Goal: Information Seeking & Learning: Learn about a topic

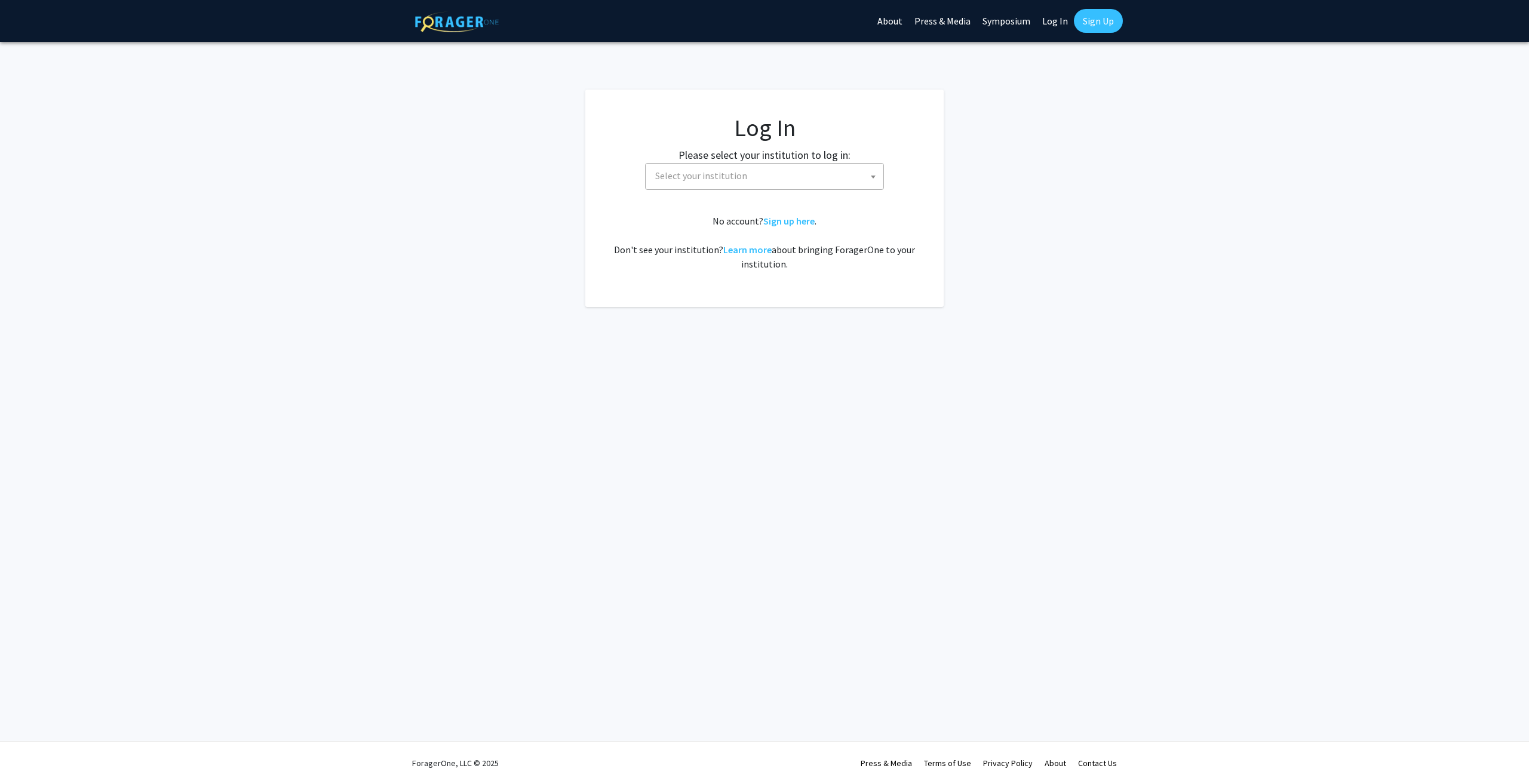
select select
click at [704, 188] on span "Select your institution" at bounding box center [764, 176] width 239 height 27
click at [739, 211] on input "wayne" at bounding box center [764, 202] width 233 height 20
type input "wayne"
select select "21"
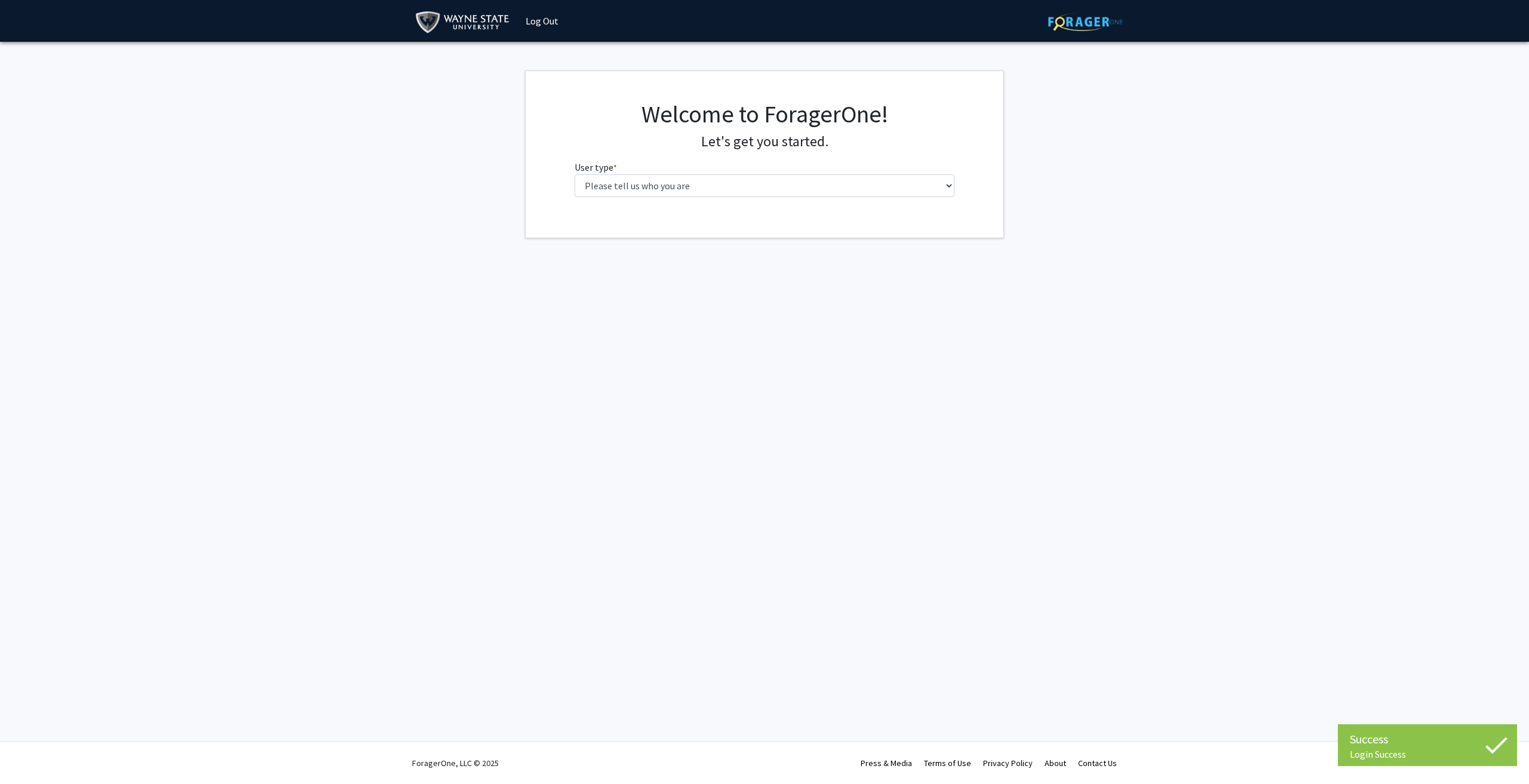
click at [621, 187] on select "Please tell us who you are Undergraduate Student Master's Student Doctoral Cand…" at bounding box center [765, 186] width 380 height 23
select select "1: undergrad"
click at [575, 174] on select "Please tell us who you are Undergraduate Student Master's Student Doctoral Cand…" at bounding box center [765, 186] width 380 height 23
click at [647, 235] on input "First Name * required" at bounding box center [765, 232] width 380 height 23
type input "[PERSON_NAME]"
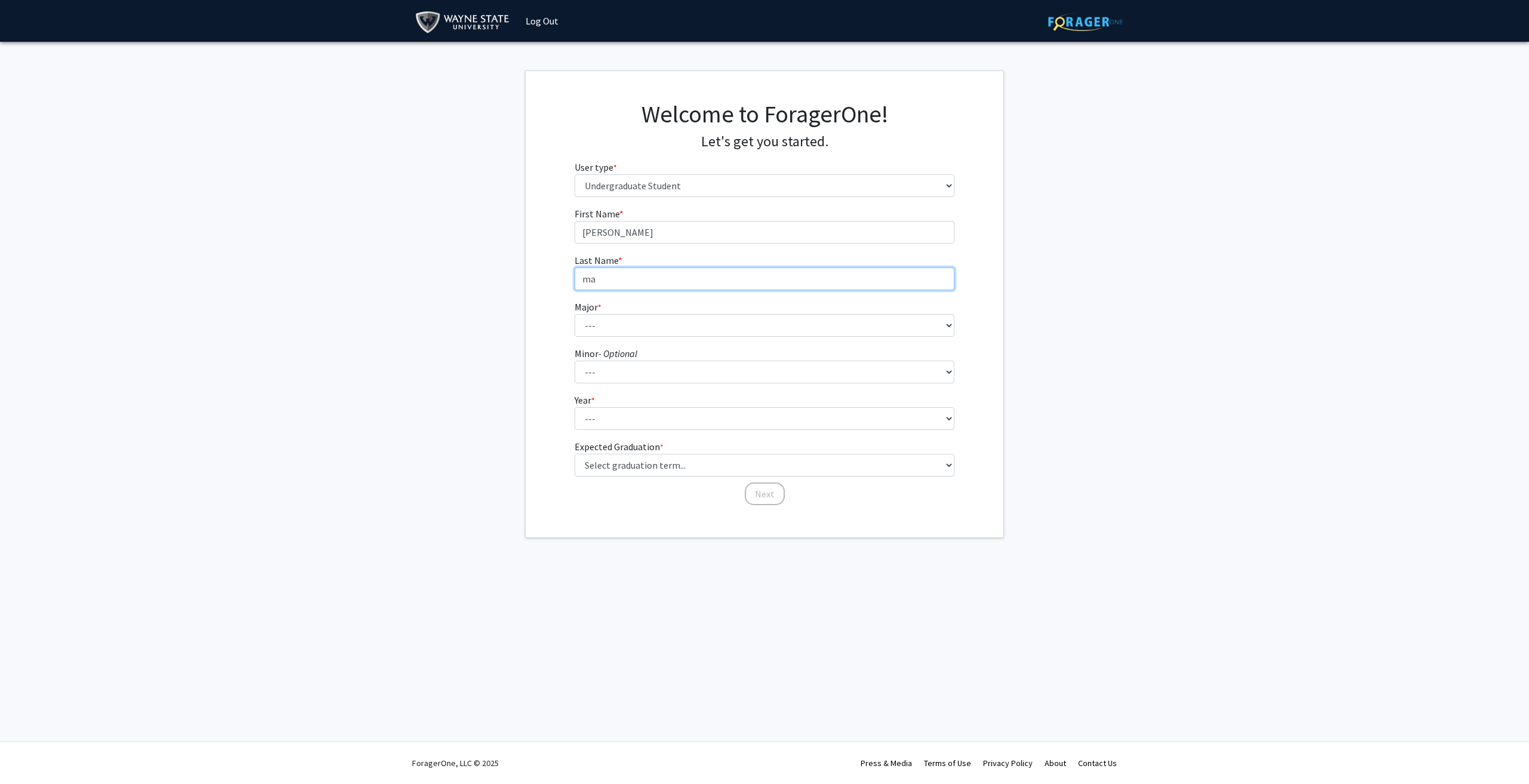
type input "m"
type input "Markabani"
click at [643, 317] on select "--- Accounting African American Studies Anthropology [MEDICAL_DATA] Arabic for …" at bounding box center [765, 326] width 380 height 23
select select "69: 1849"
click at [575, 314] on select "--- Accounting African American Studies Anthropology [MEDICAL_DATA] Arabic for …" at bounding box center [765, 326] width 380 height 23
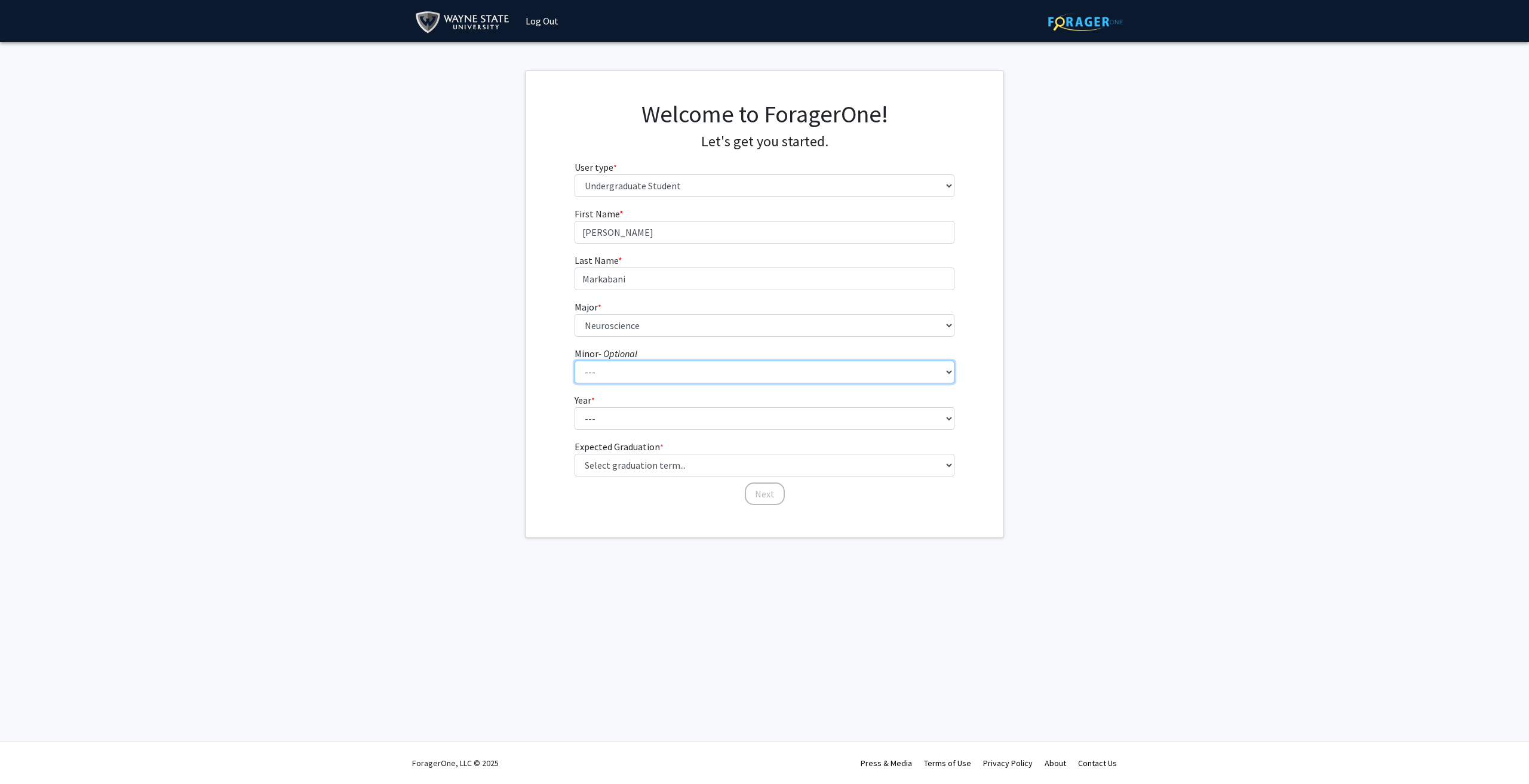
click at [614, 372] on select "--- African American Studies Africana Theatre and Dance Animation and Interacti…" at bounding box center [765, 372] width 380 height 23
select select "97: 1462"
click at [575, 361] on select "--- African American Studies Africana Theatre and Dance Animation and Interacti…" at bounding box center [765, 372] width 380 height 23
drag, startPoint x: 575, startPoint y: 412, endPoint x: 599, endPoint y: 422, distance: 26.0
click at [575, 412] on select "--- First-year Sophomore Junior Senior Postbaccalaureate Certificate" at bounding box center [765, 419] width 380 height 23
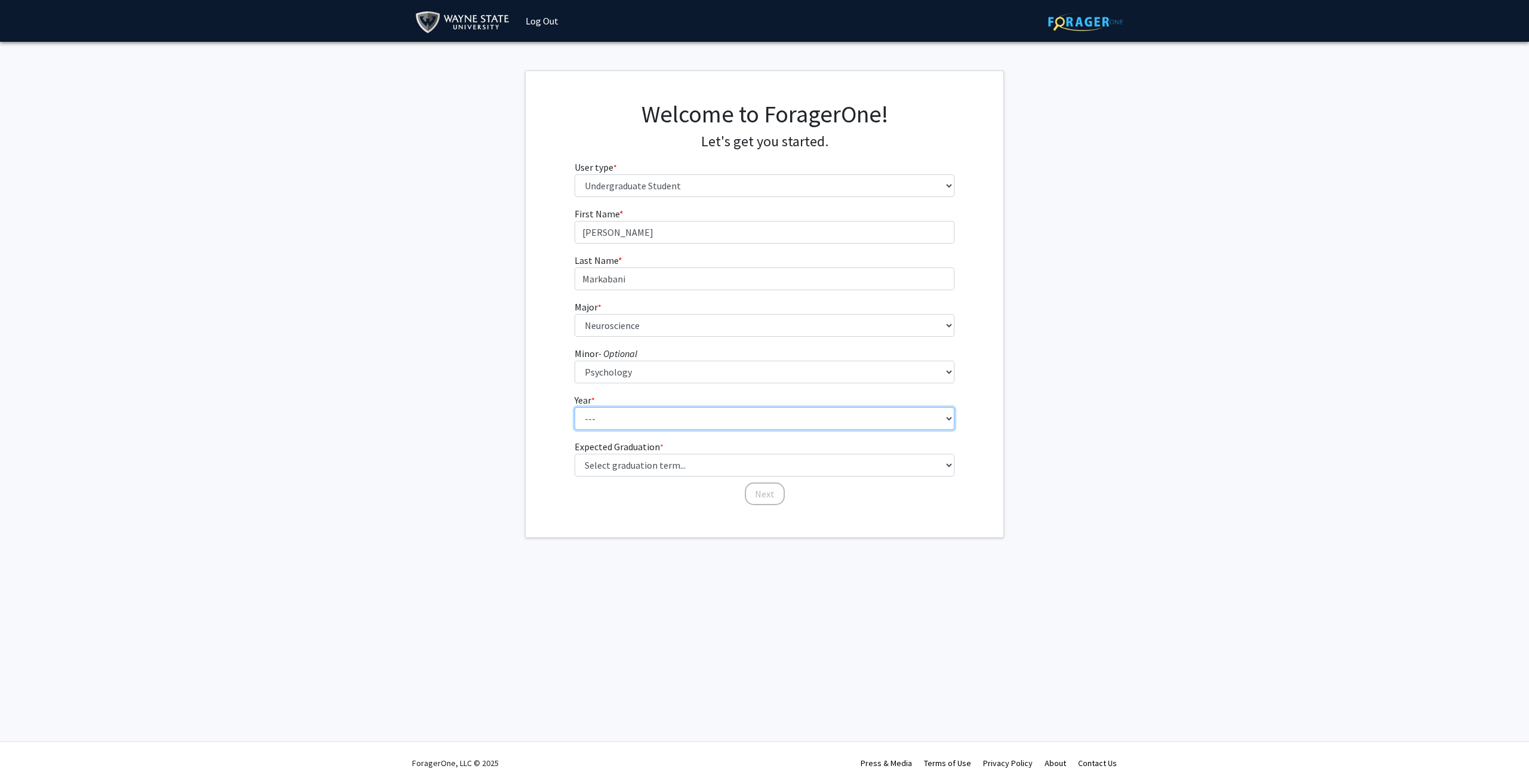
select select "3: junior"
click at [575, 407] on select "--- First-year Sophomore Junior Senior Postbaccalaureate Certificate" at bounding box center [765, 419] width 380 height 23
click at [619, 466] on select "Select graduation term... Spring 2025 Summer 2025 Fall 2025 Winter 2025 Spring …" at bounding box center [765, 465] width 380 height 23
select select "12: winter_2027"
click at [575, 454] on select "Select graduation term... Spring 2025 Summer 2025 Fall 2025 Winter 2025 Spring …" at bounding box center [765, 465] width 380 height 23
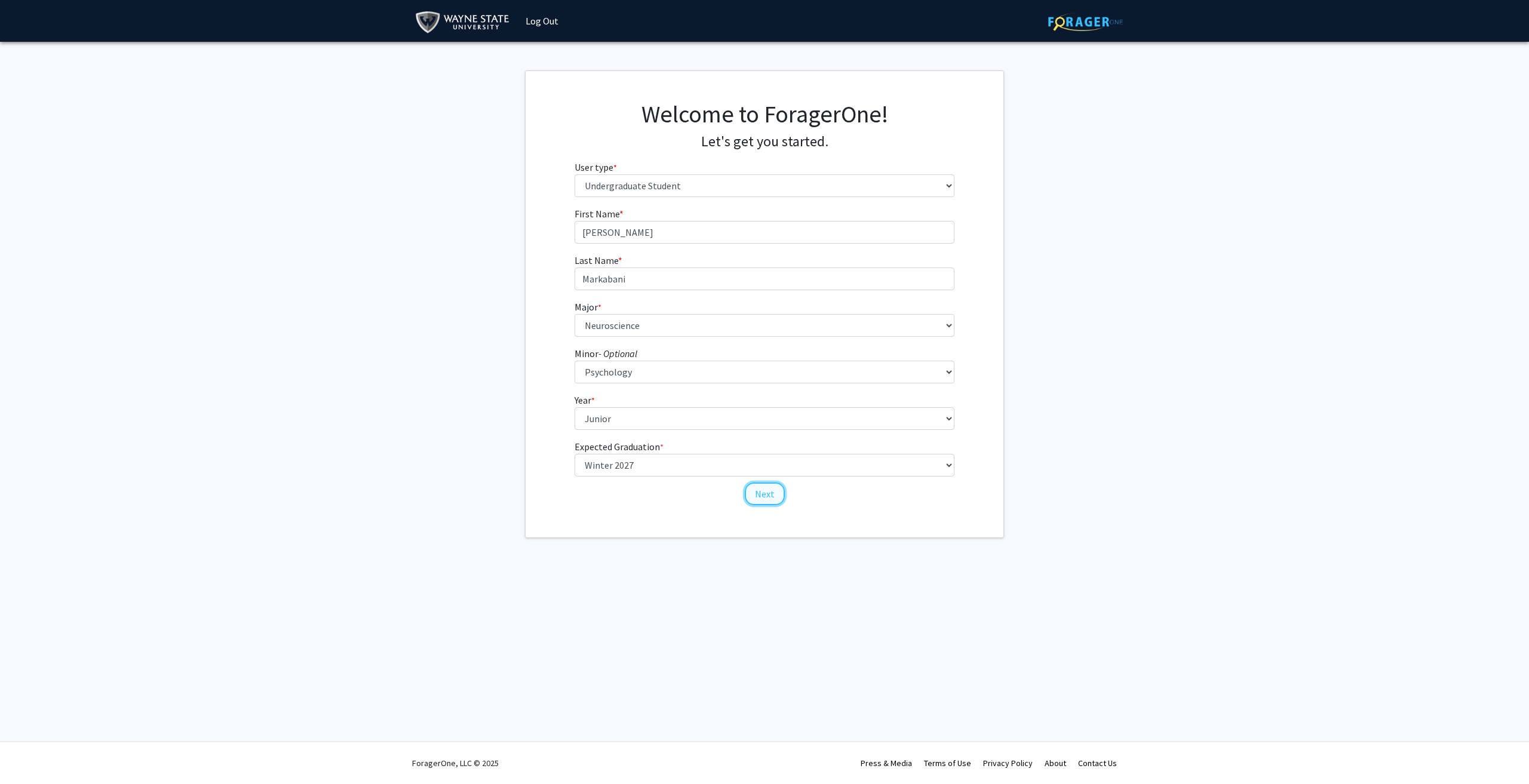
click at [780, 495] on button "Next" at bounding box center [764, 494] width 40 height 23
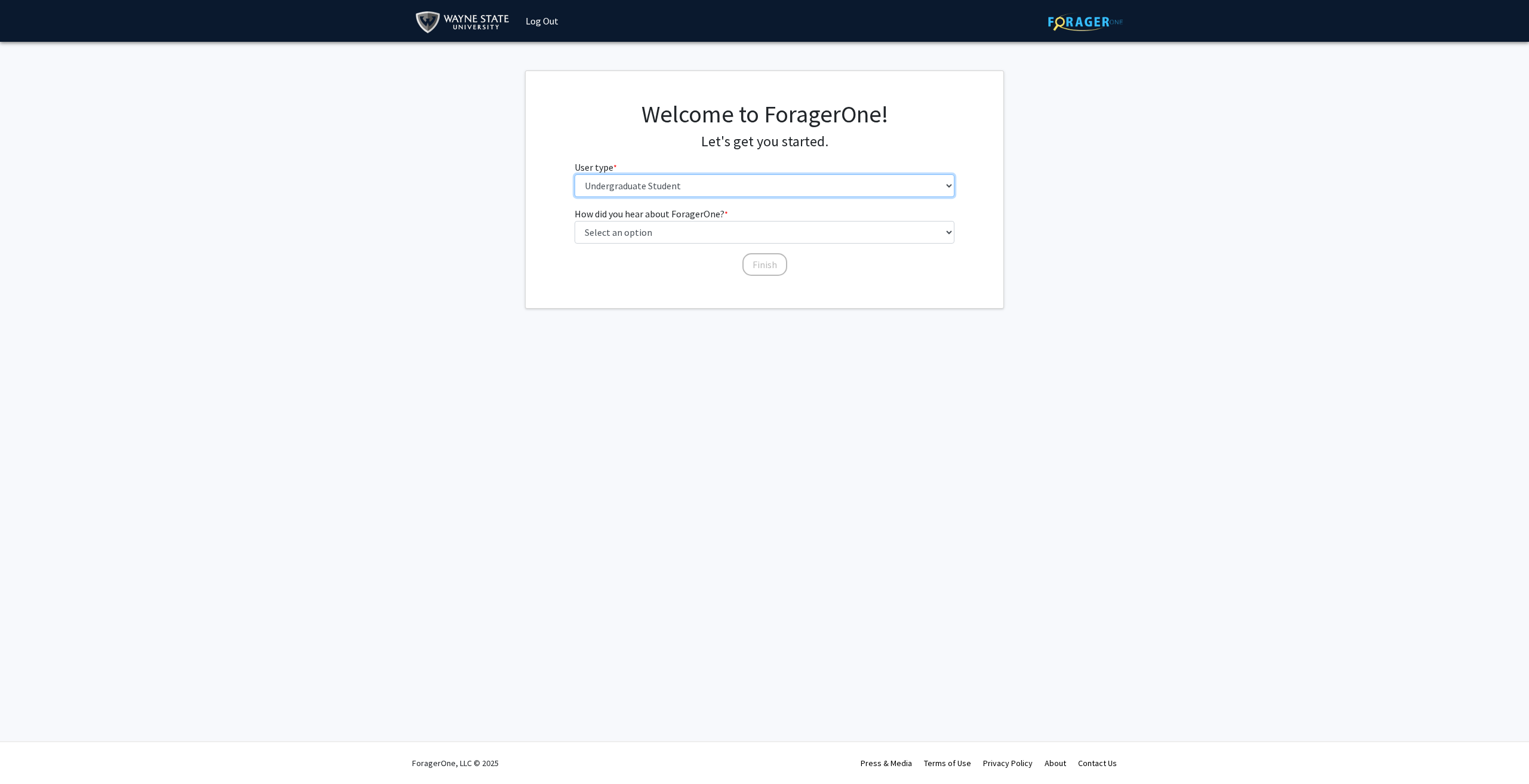
click at [690, 184] on select "Please tell us who you are Undergraduate Student Master's Student Doctoral Cand…" at bounding box center [765, 186] width 380 height 23
click at [665, 162] on fg-select "User type * required Please tell us who you are Undergraduate Student Master's …" at bounding box center [765, 179] width 380 height 37
click at [639, 232] on select "Select an option Peer/student recommendation Faculty/staff recommendation Unive…" at bounding box center [765, 232] width 380 height 23
select select "3: university_website"
click at [575, 221] on select "Select an option Peer/student recommendation Faculty/staff recommendation Unive…" at bounding box center [765, 232] width 380 height 23
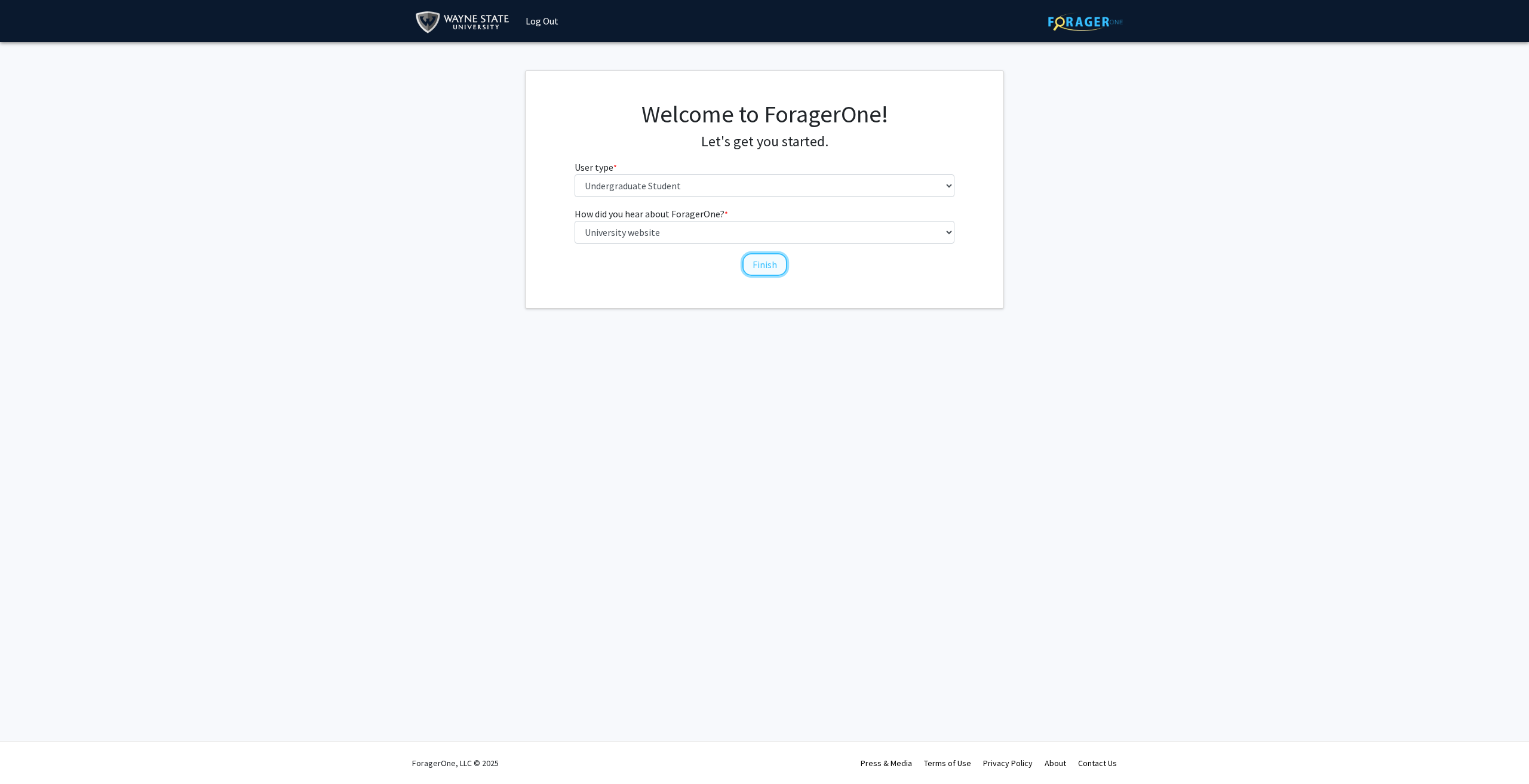
click at [767, 274] on button "Finish" at bounding box center [764, 265] width 45 height 23
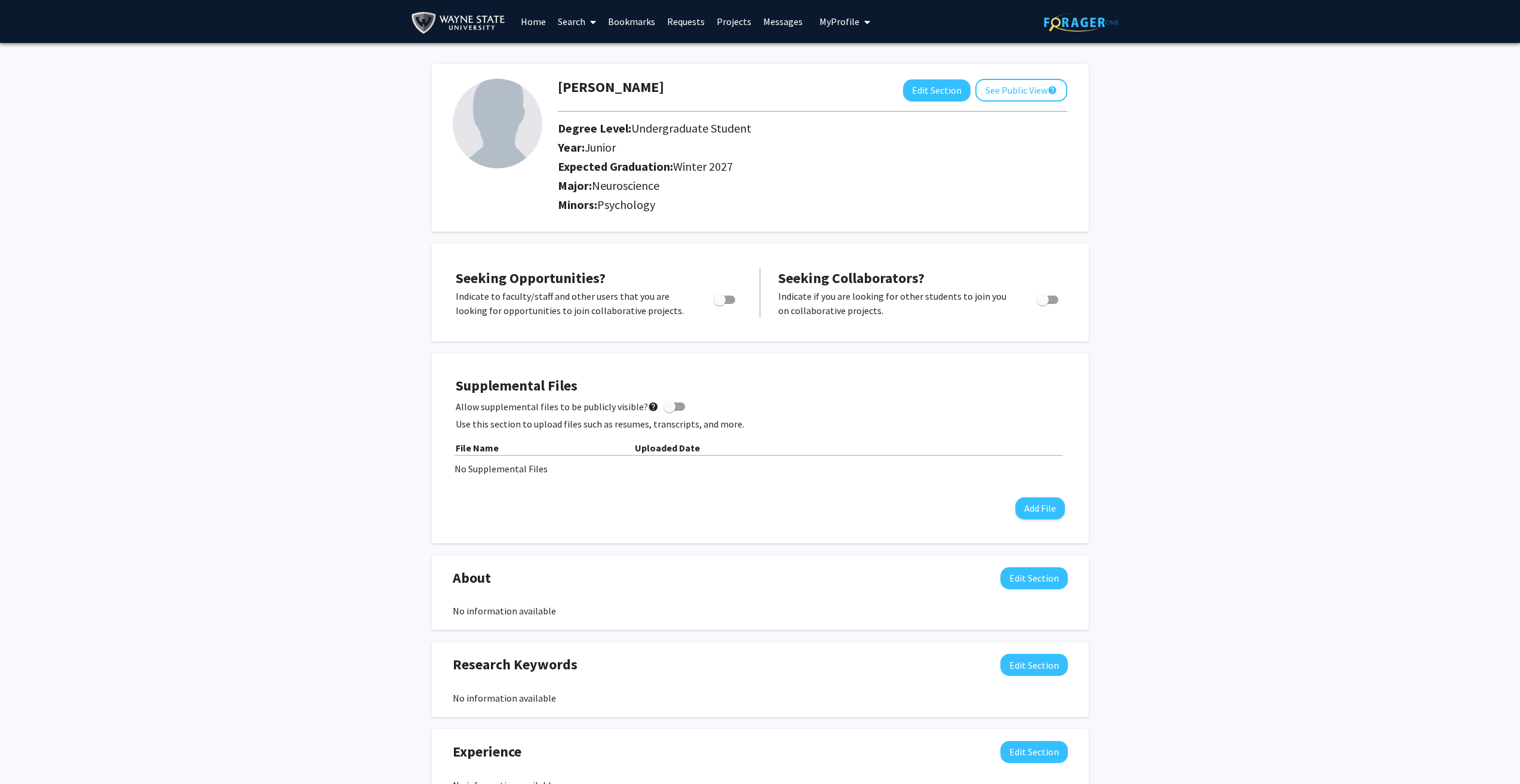
click at [728, 297] on span "Toggle" at bounding box center [724, 300] width 21 height 9
click at [720, 304] on input "Are you actively seeking opportunities?" at bounding box center [719, 304] width 1 height 1
checkbox input "true"
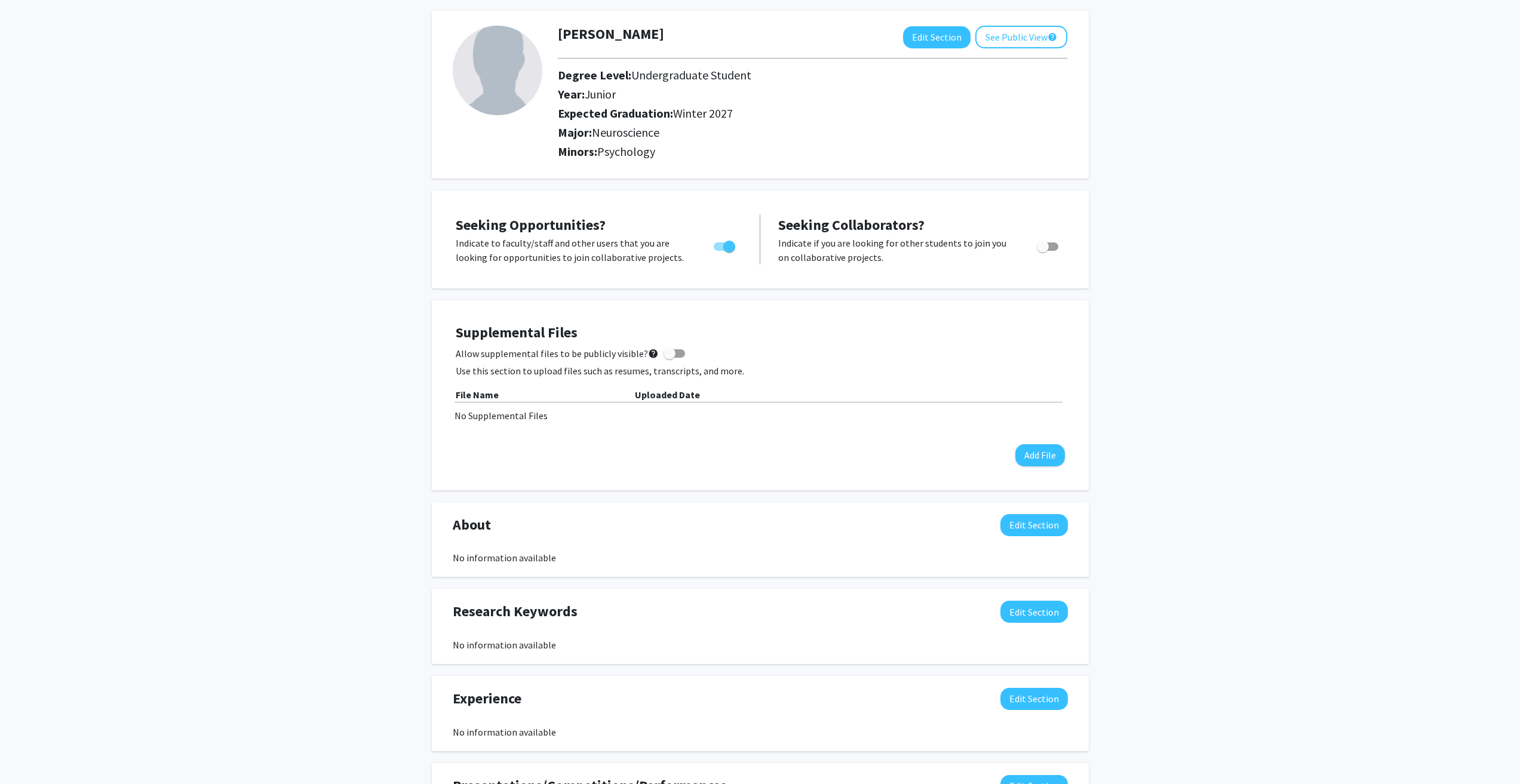
scroll to position [60, 0]
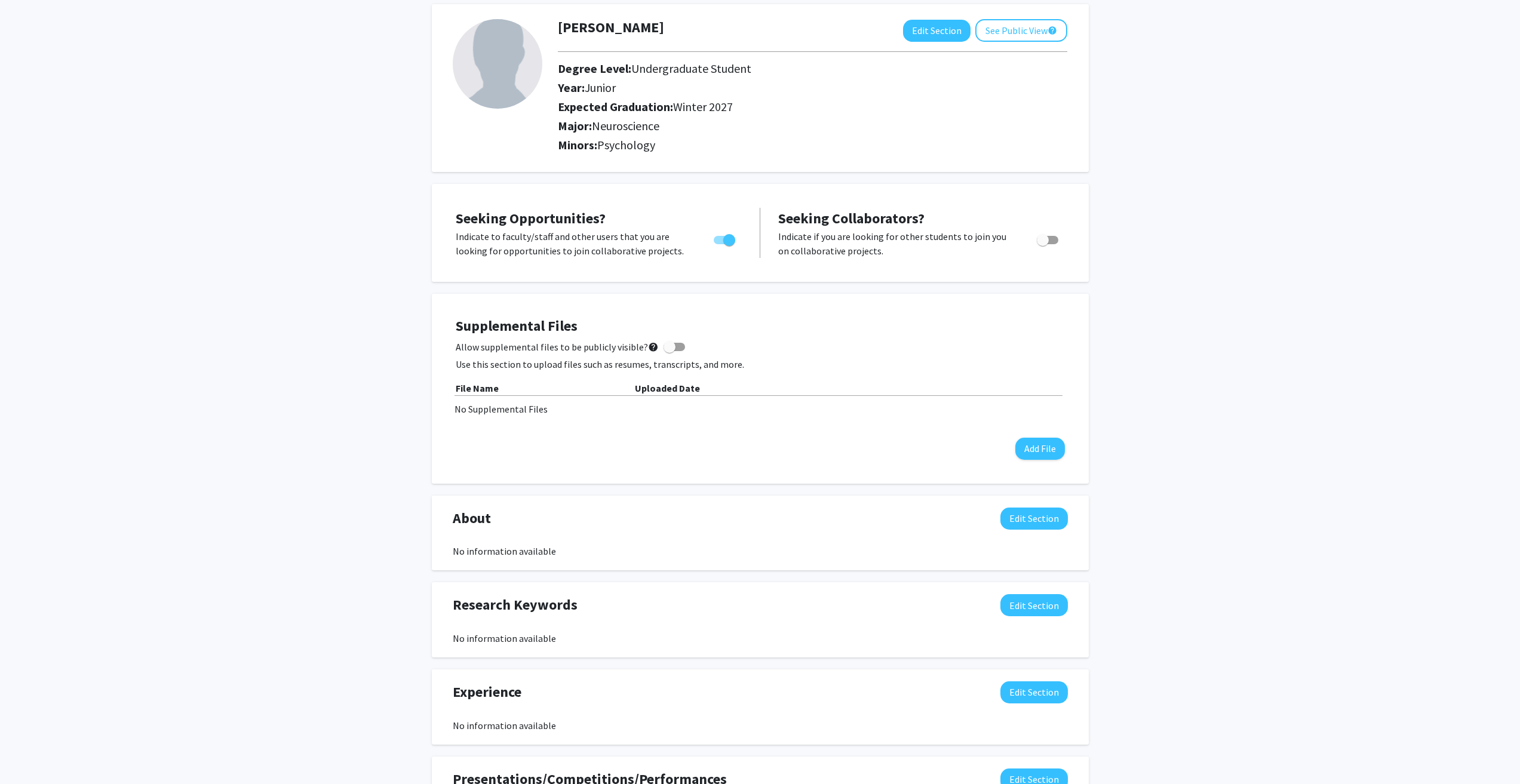
click at [518, 409] on div "No Supplemental Files" at bounding box center [760, 409] width 612 height 14
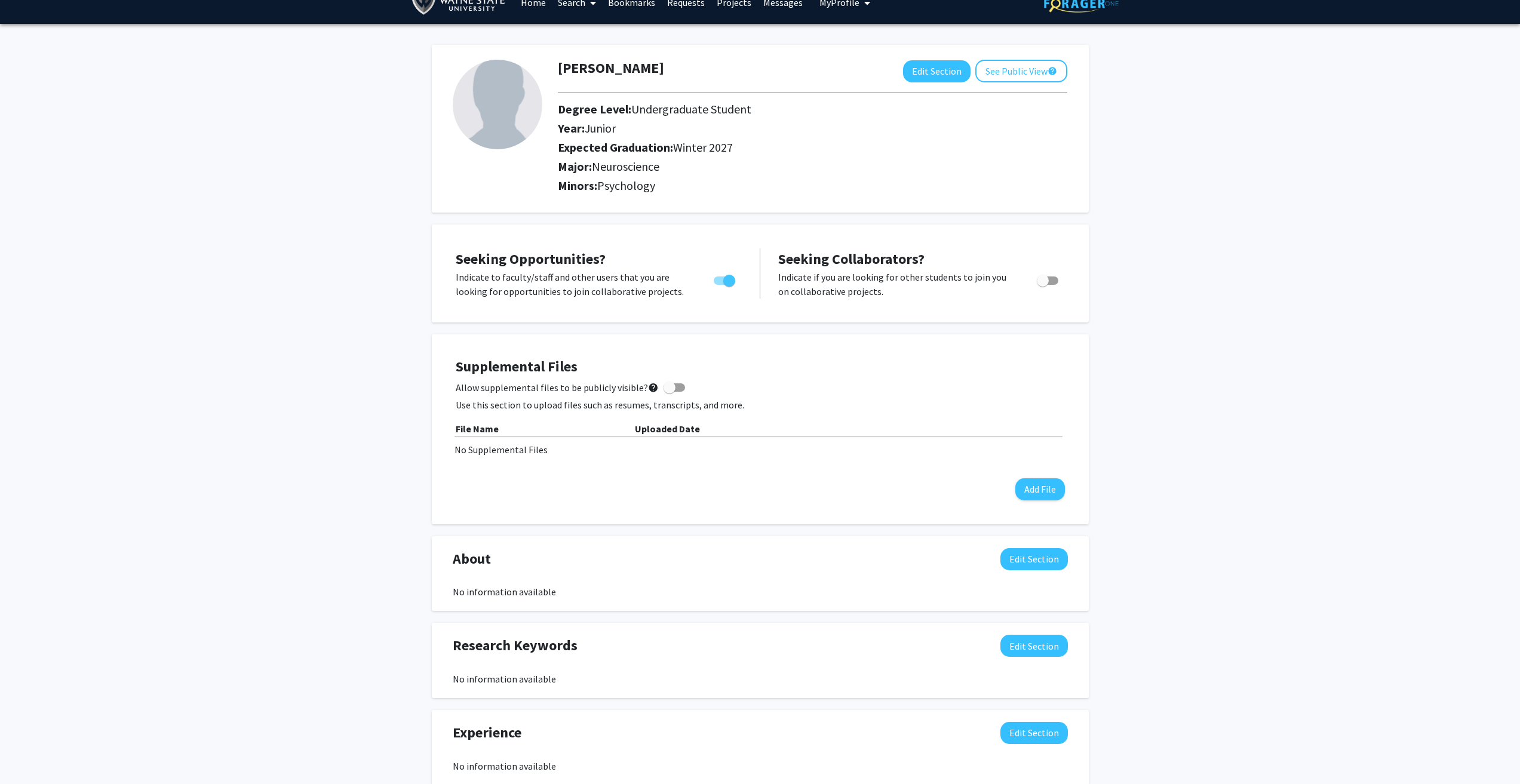
scroll to position [0, 0]
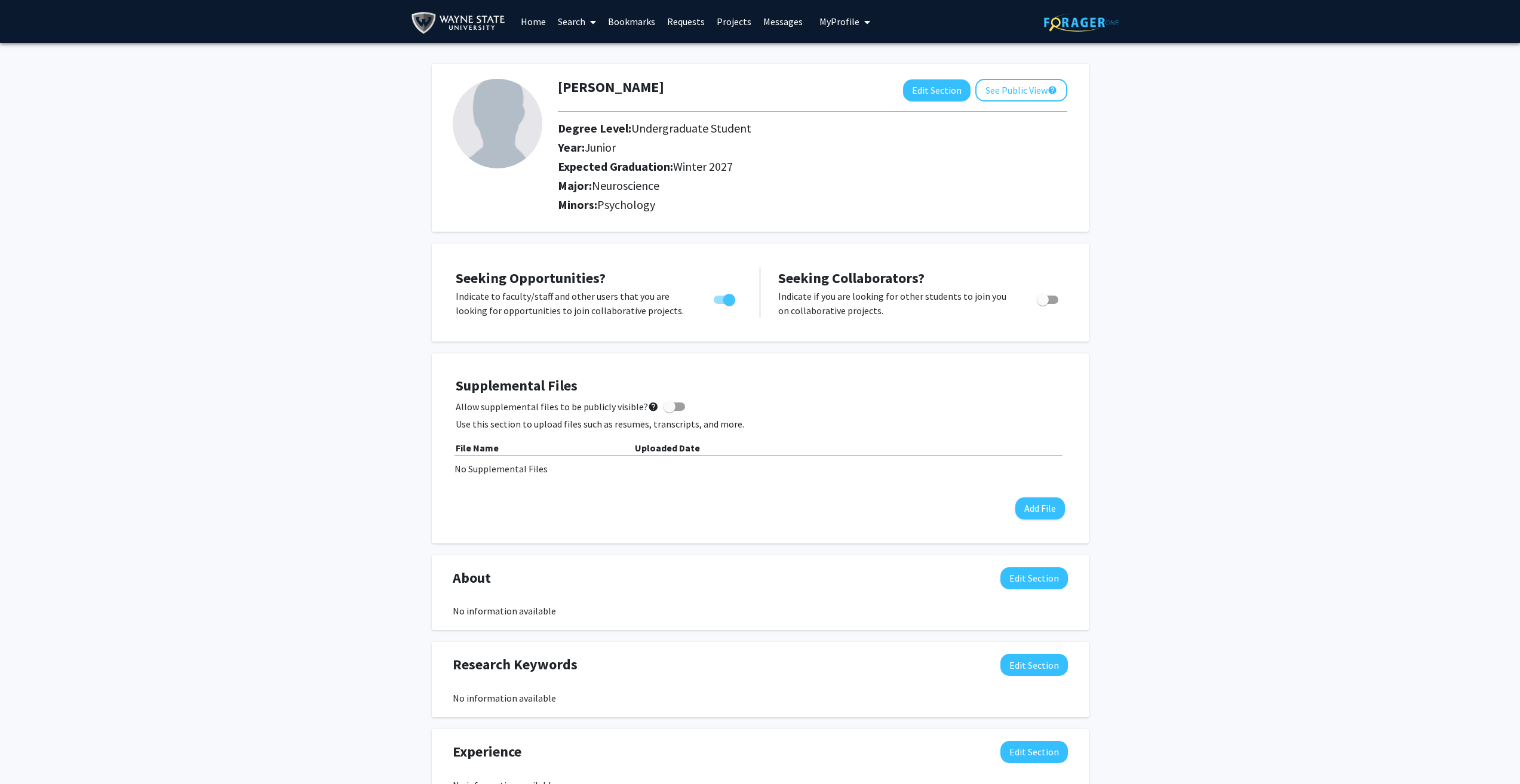
click at [488, 21] on img at bounding box center [460, 23] width 99 height 27
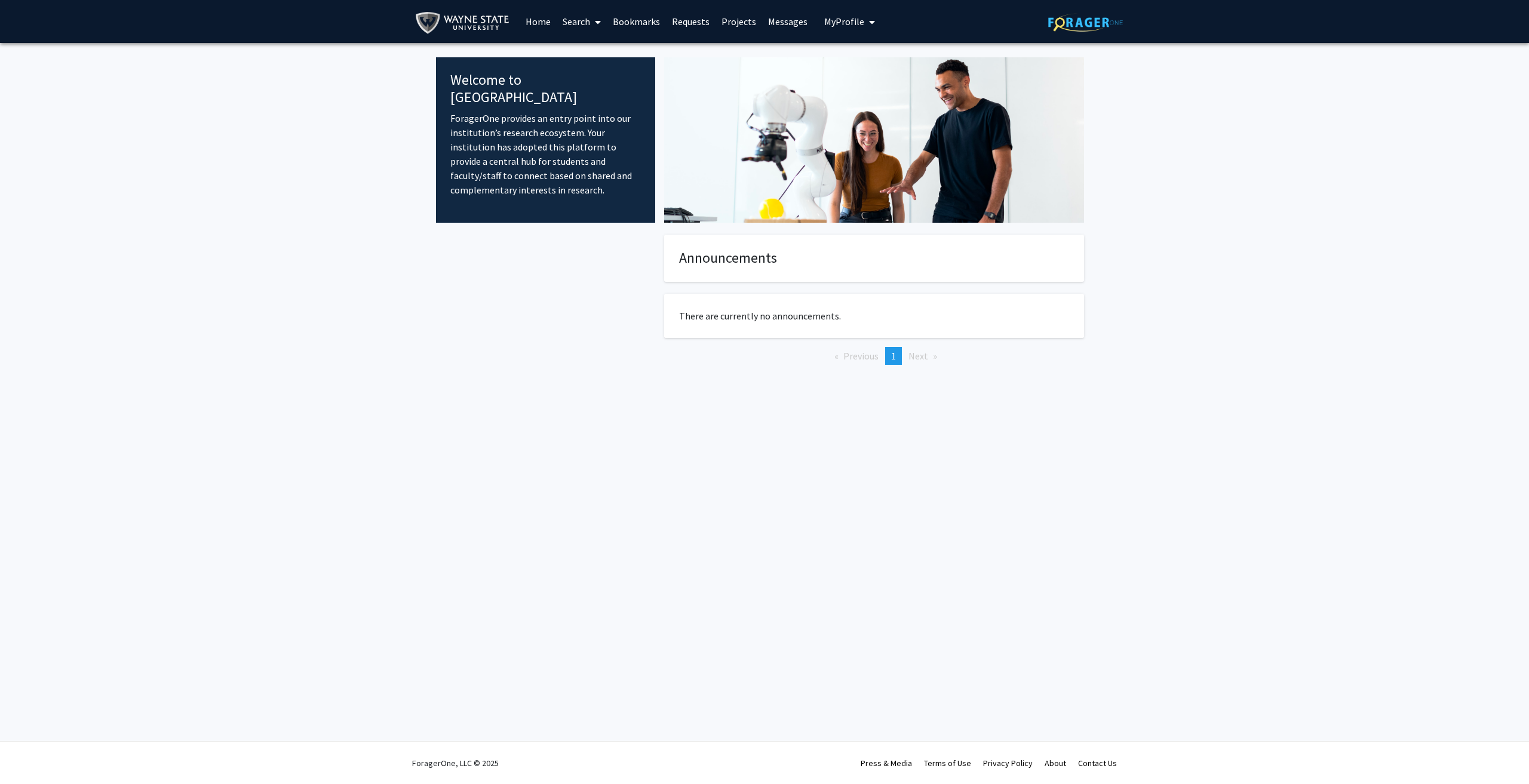
click at [548, 31] on link "Home" at bounding box center [538, 22] width 37 height 42
click at [731, 23] on link "Projects" at bounding box center [739, 22] width 47 height 42
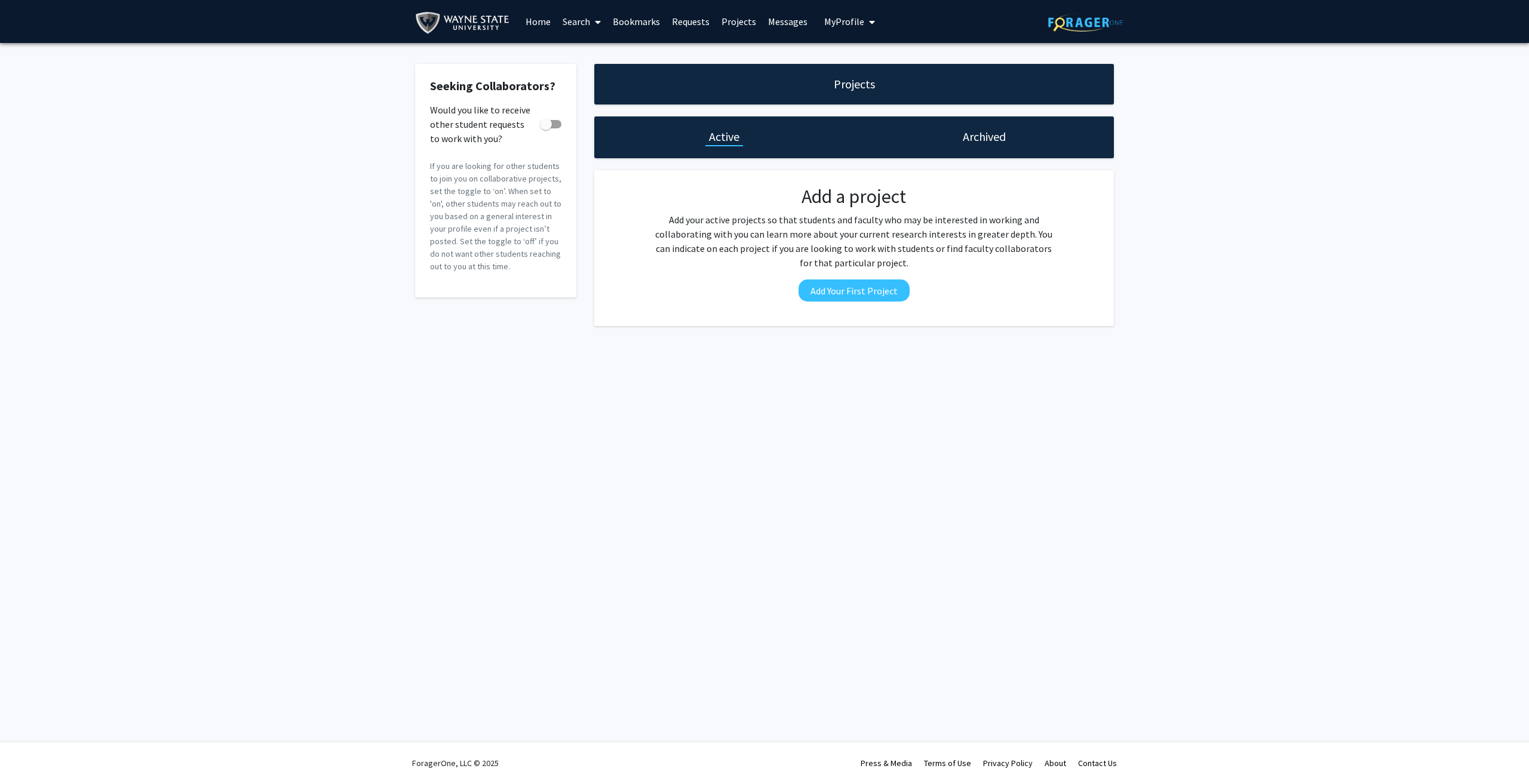
click at [718, 22] on link "Projects" at bounding box center [739, 22] width 47 height 42
click at [695, 18] on link "Requests" at bounding box center [691, 22] width 49 height 42
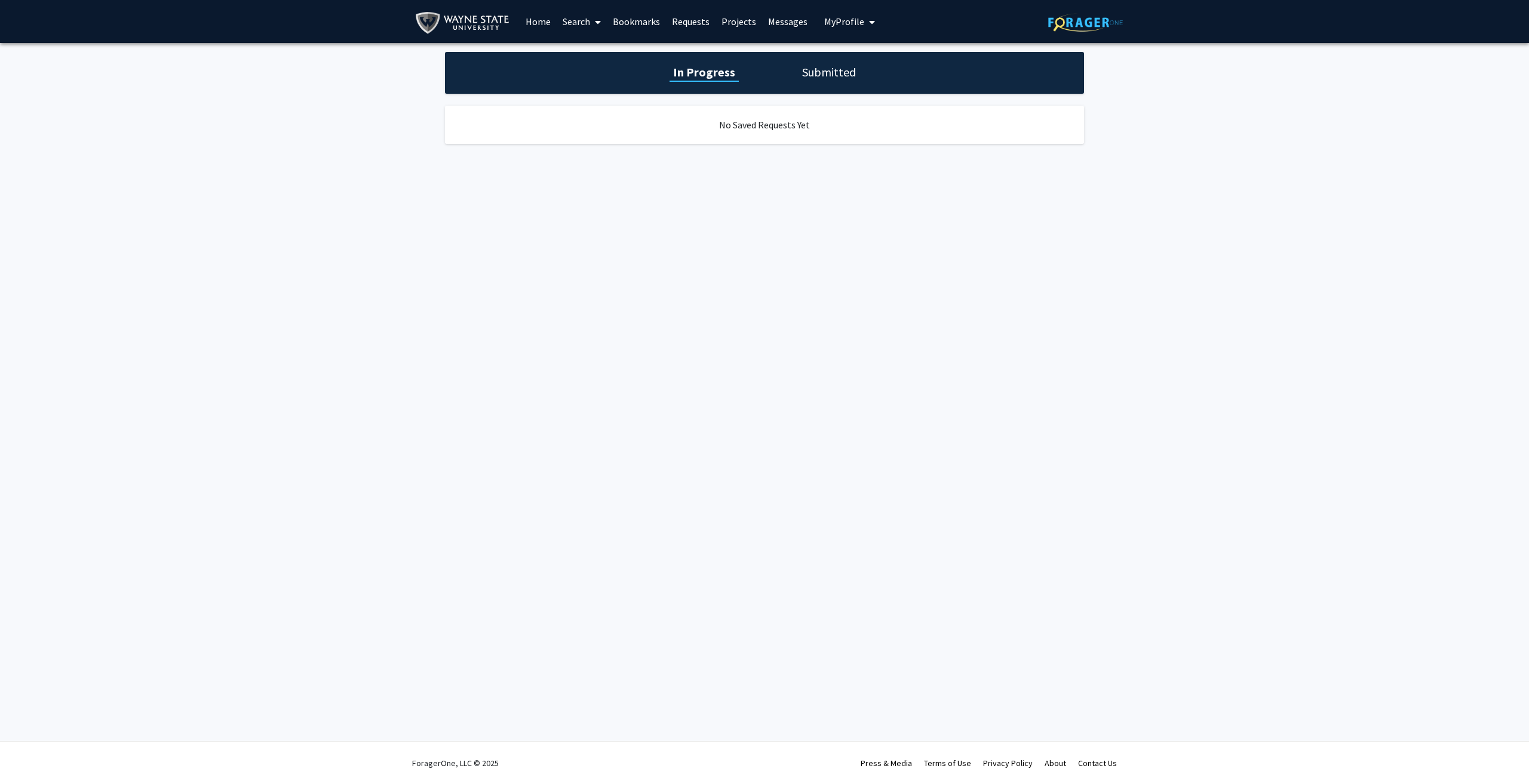
click at [809, 68] on h1 "Submitted" at bounding box center [828, 72] width 61 height 17
click at [680, 70] on h1 "In Progress" at bounding box center [702, 72] width 64 height 17
click at [580, 23] on link "Search" at bounding box center [581, 22] width 50 height 42
click at [619, 56] on span "Faculty/Staff" at bounding box center [600, 55] width 88 height 24
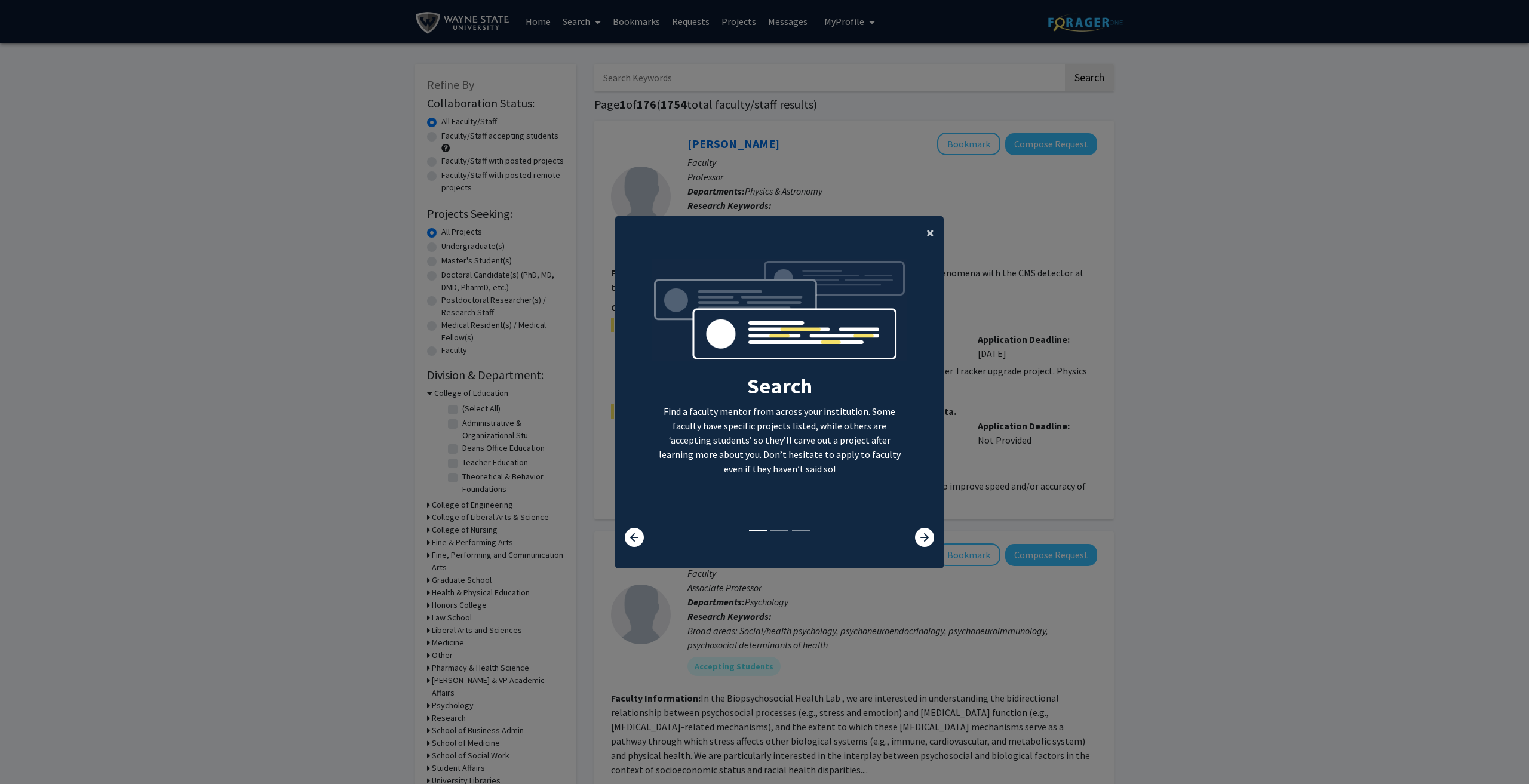
click at [927, 228] on span "×" at bounding box center [930, 232] width 8 height 18
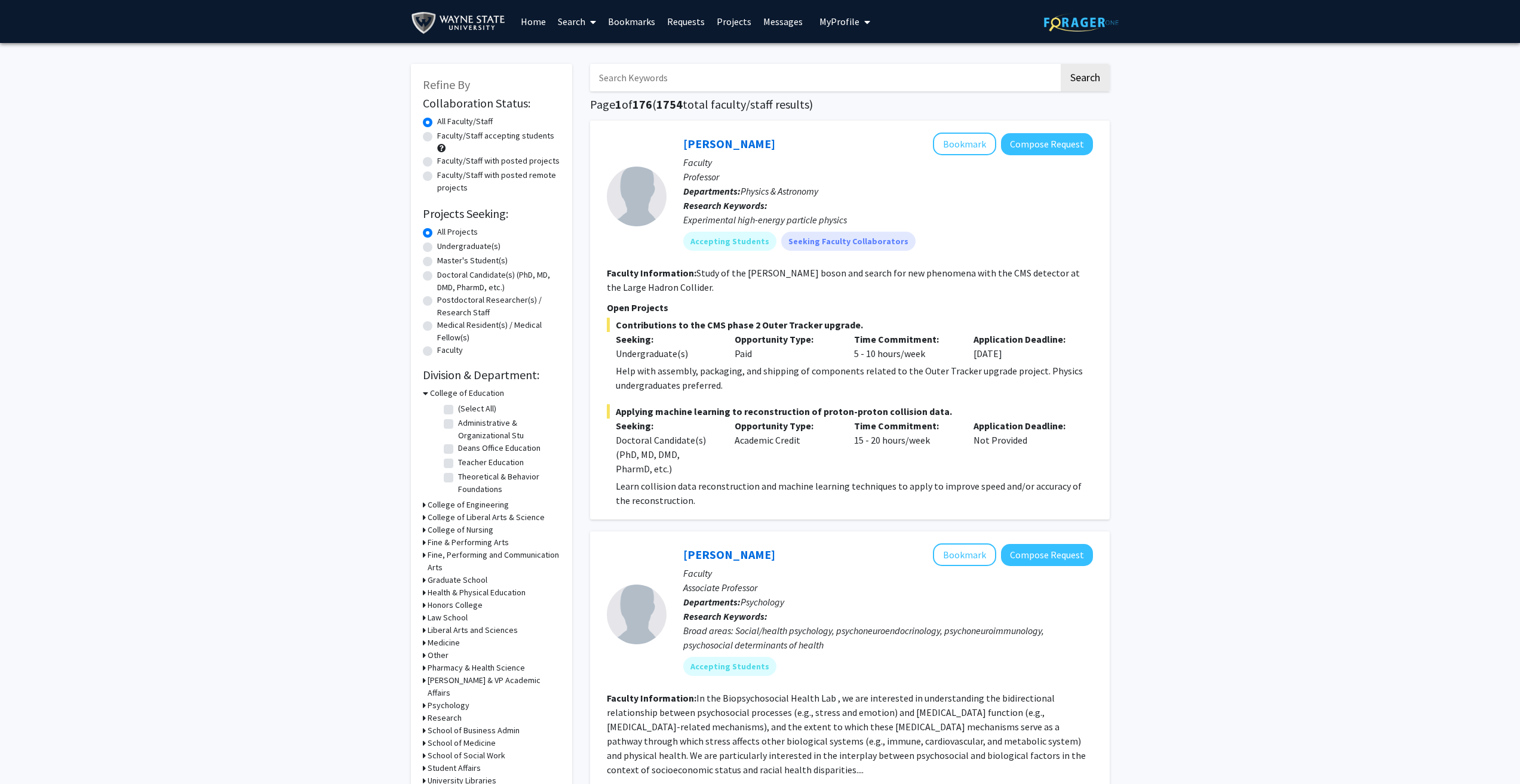
click at [653, 77] on input "Search Keywords" at bounding box center [824, 77] width 469 height 27
click at [461, 246] on label "Undergraduate(s)" at bounding box center [469, 246] width 63 height 12
click at [445, 246] on input "Undergraduate(s)" at bounding box center [441, 244] width 8 height 8
radio input "true"
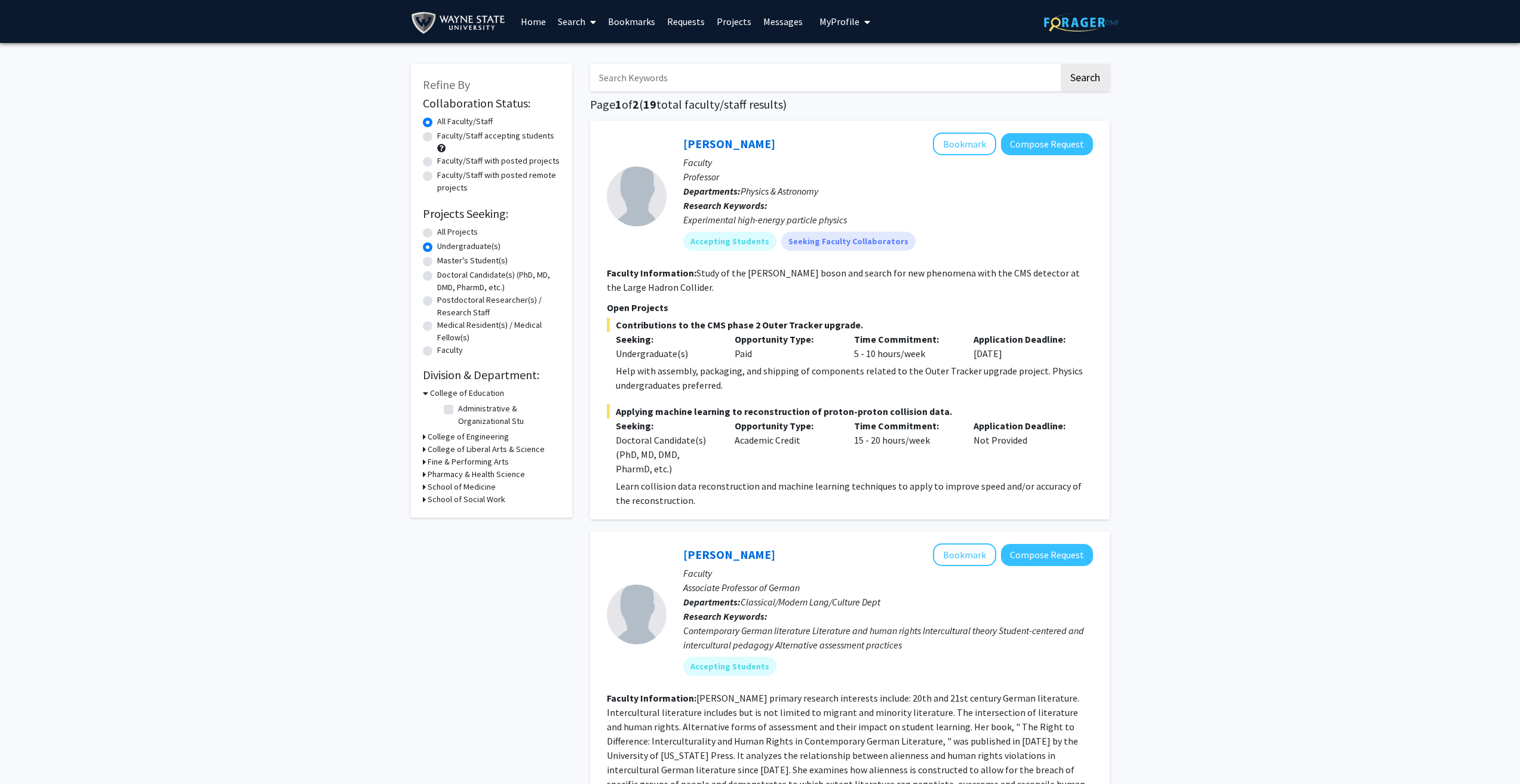
click at [466, 439] on h3 "College of Engineering" at bounding box center [468, 436] width 81 height 12
click at [466, 439] on h3 "College of Engineering" at bounding box center [471, 436] width 81 height 12
click at [477, 446] on h3 "College of Liberal Arts & Science" at bounding box center [486, 450] width 117 height 12
click at [482, 552] on label "Psychology" at bounding box center [479, 550] width 42 height 12
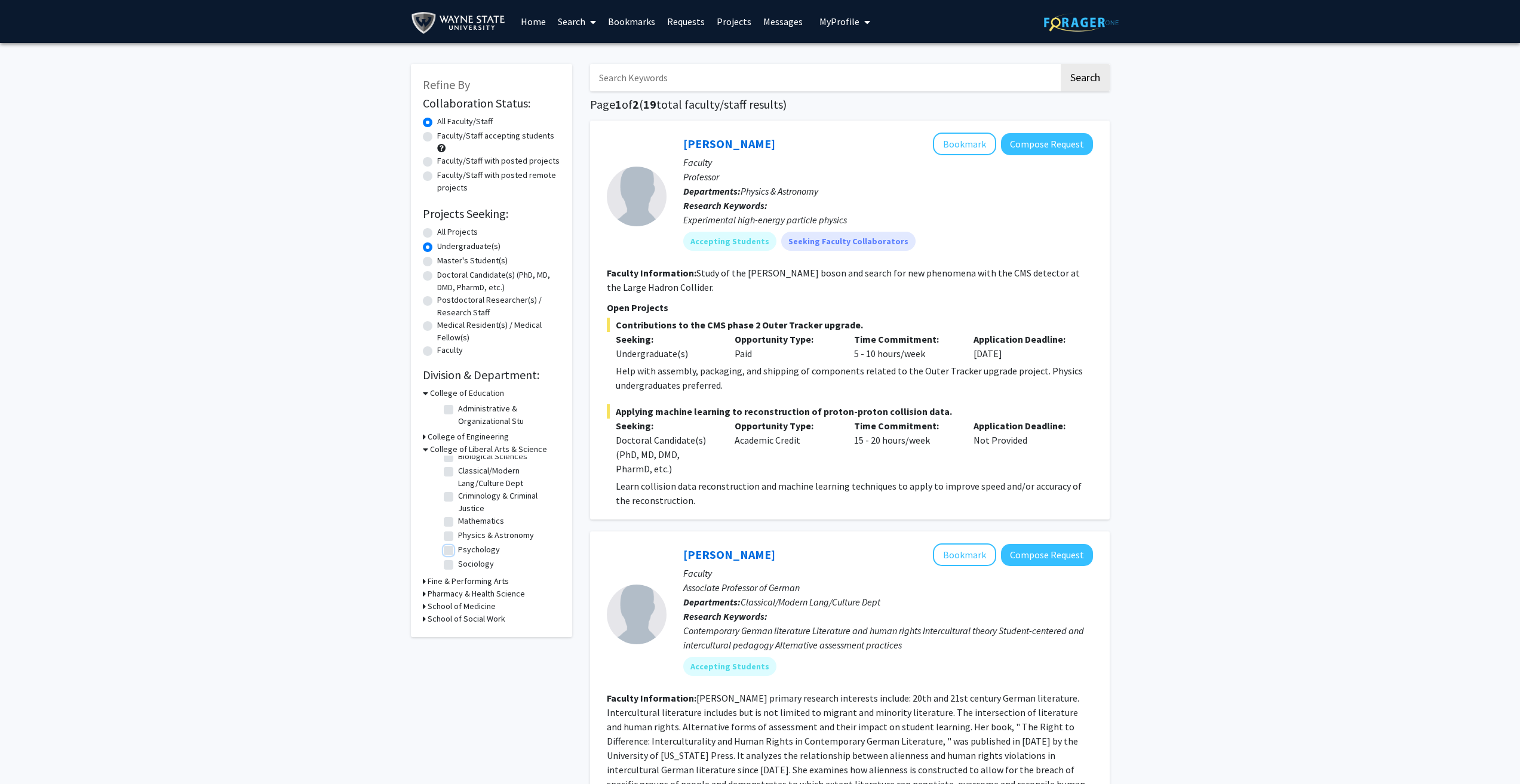
click at [466, 551] on input "Psychology" at bounding box center [461, 547] width 8 height 8
checkbox input "true"
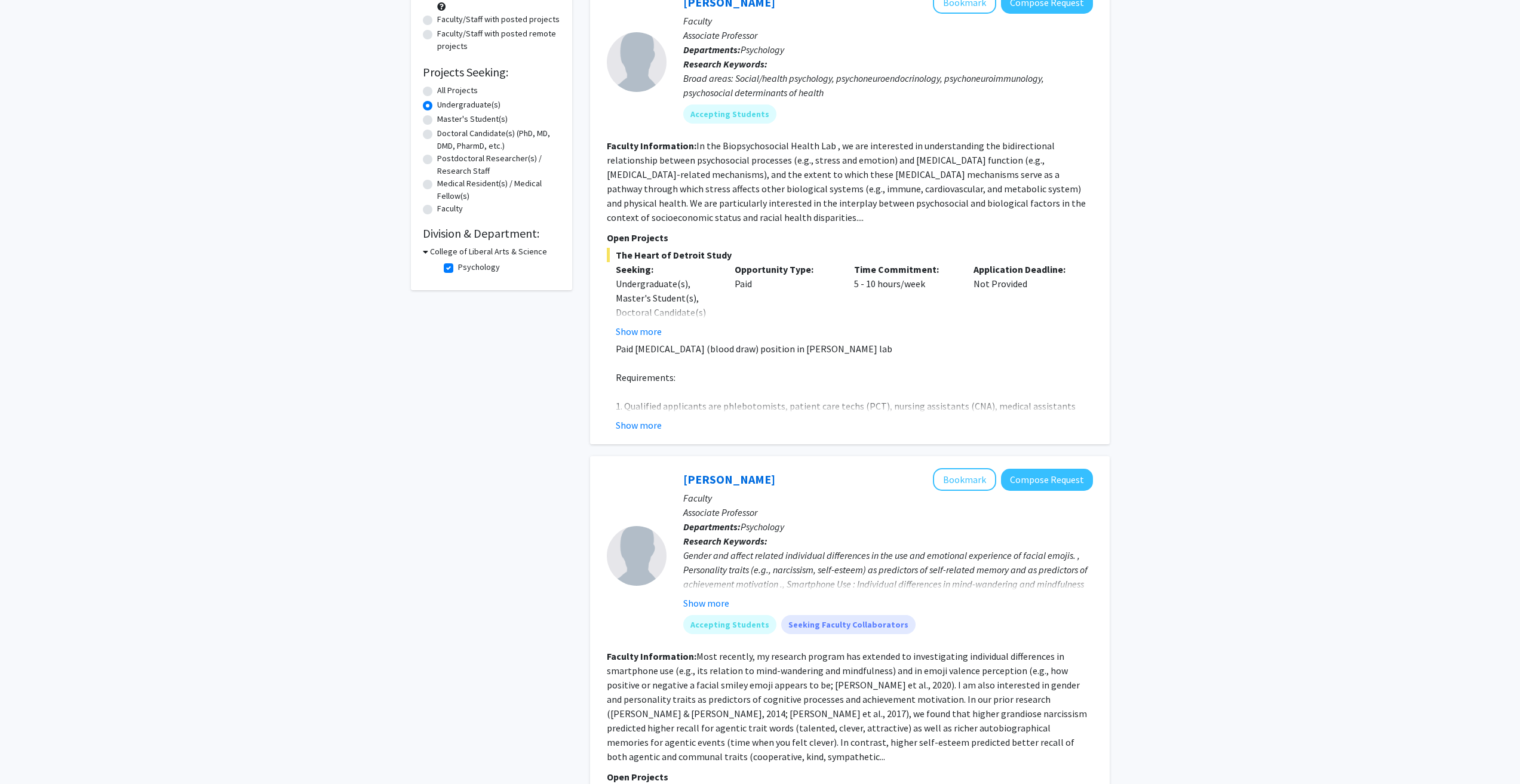
scroll to position [442, 0]
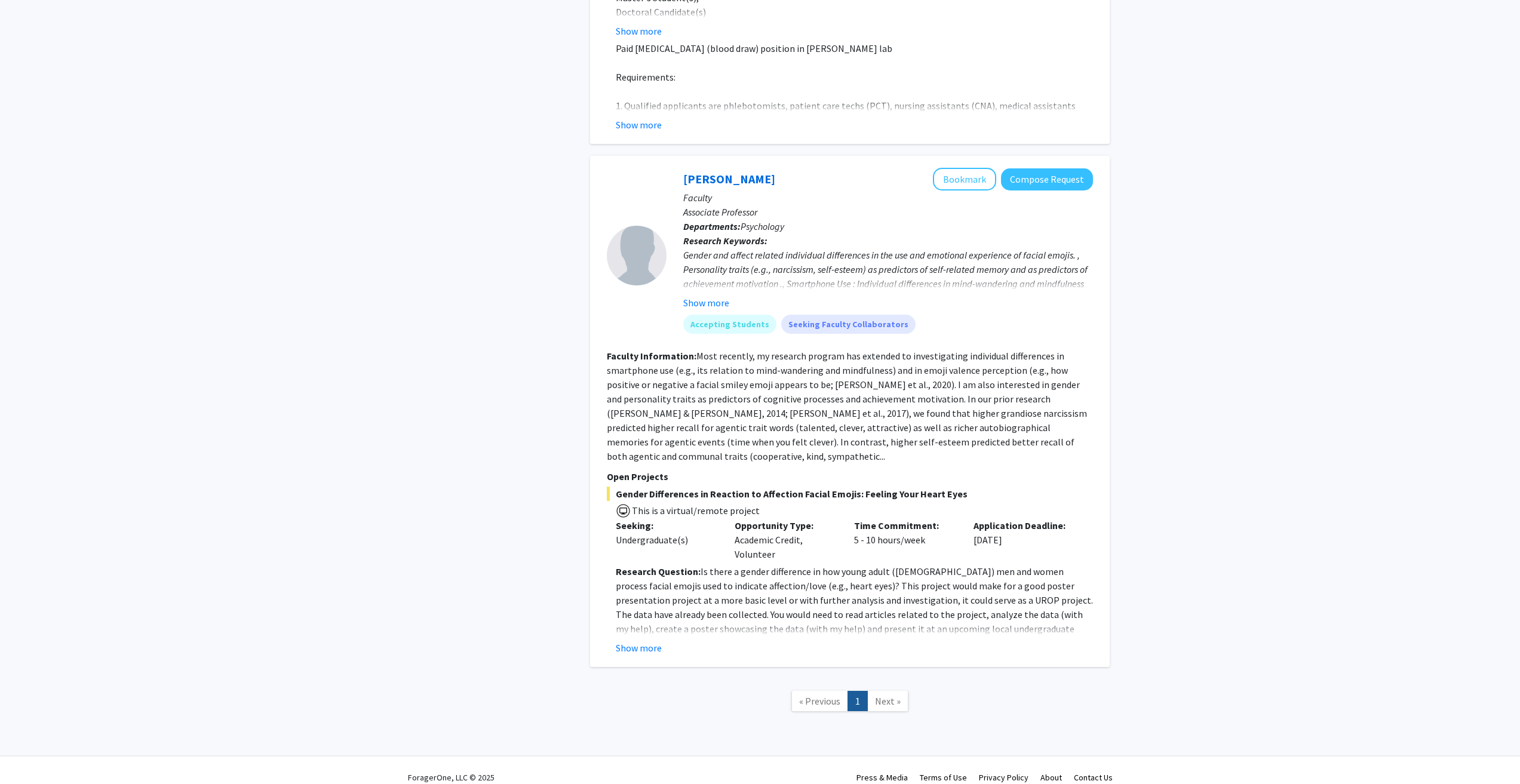
drag, startPoint x: 979, startPoint y: 527, endPoint x: 1010, endPoint y: 531, distance: 31.3
click at [1019, 531] on div "Application Deadline: [DATE]" at bounding box center [1024, 539] width 120 height 43
click at [843, 531] on div "Opportunity Type: Academic Credit, Volunteer" at bounding box center [785, 539] width 120 height 43
click at [637, 641] on button "Show more" at bounding box center [639, 648] width 46 height 14
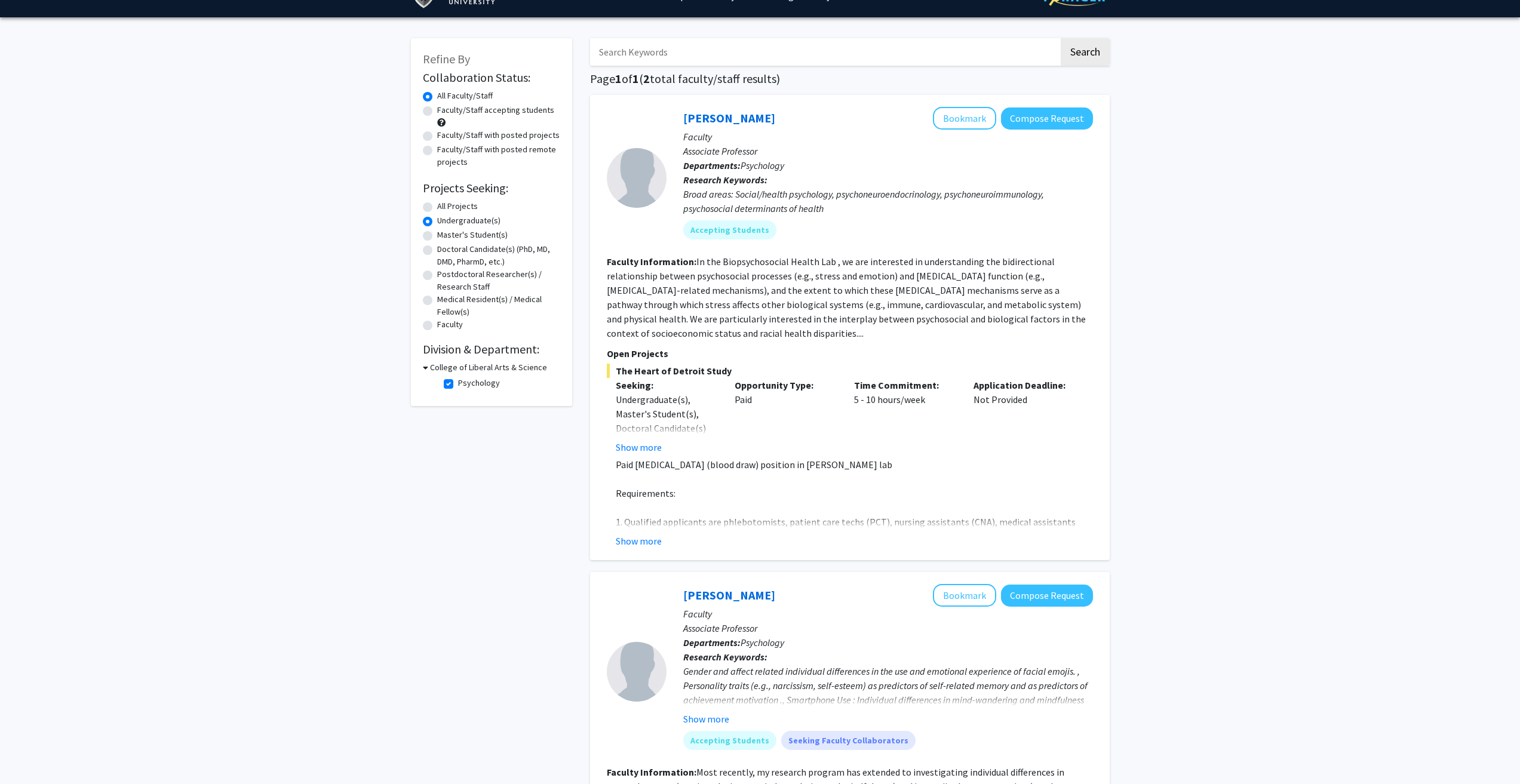
scroll to position [21, 0]
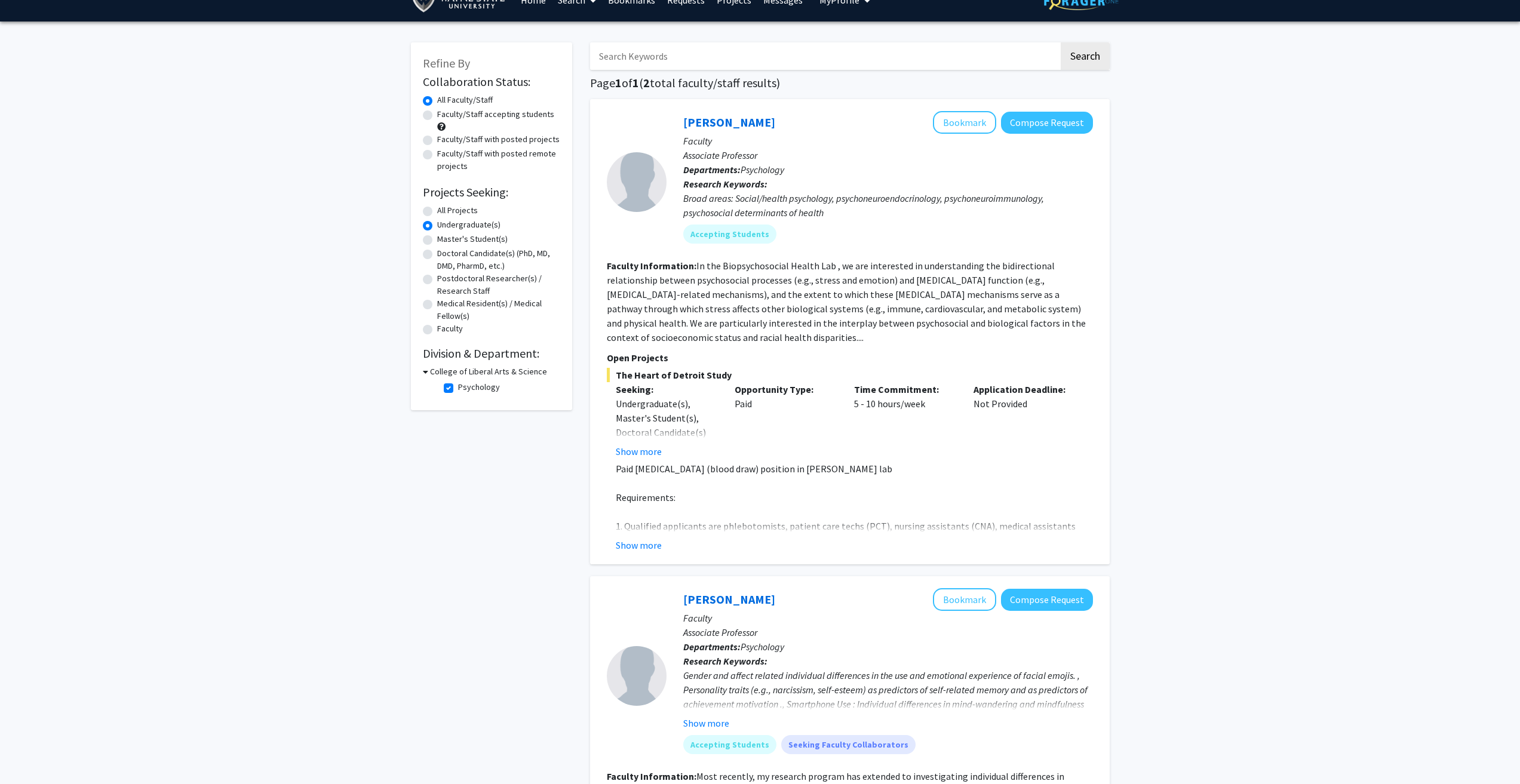
click at [646, 539] on button "Show more" at bounding box center [639, 545] width 46 height 14
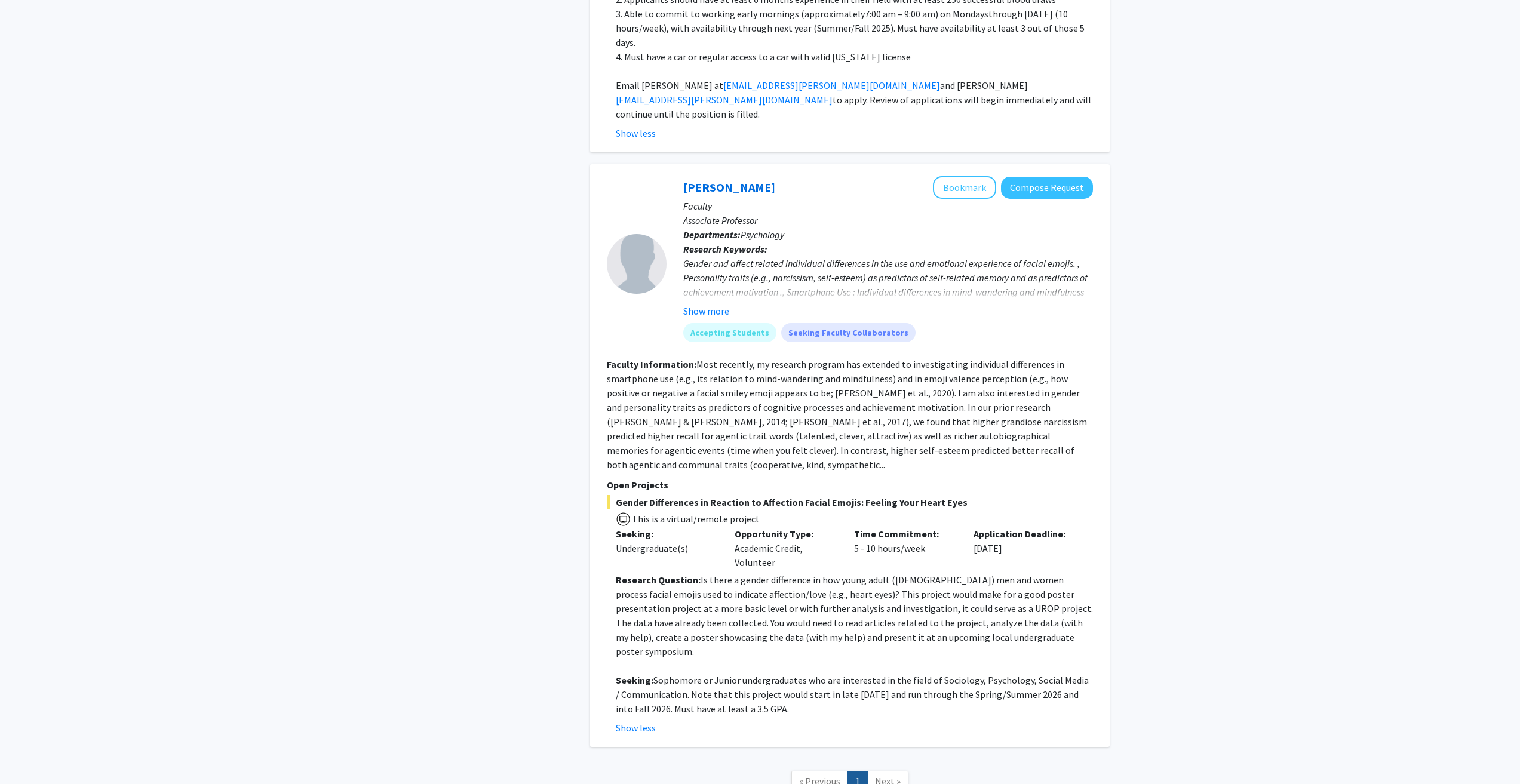
scroll to position [614, 0]
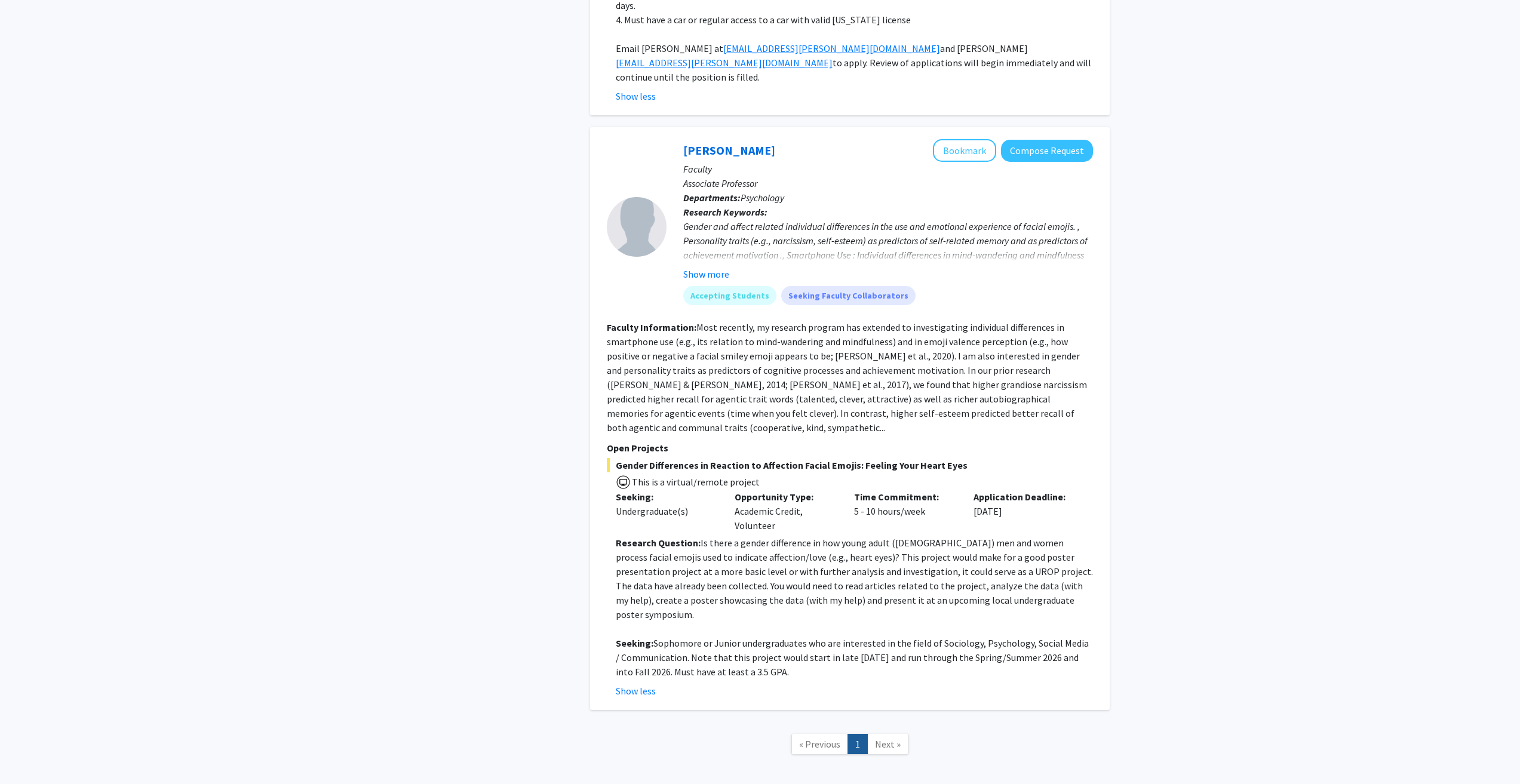
drag, startPoint x: 756, startPoint y: 444, endPoint x: 623, endPoint y: 434, distance: 133.4
click at [623, 473] on span "This is a virtual/remote project" at bounding box center [849, 481] width 486 height 18
click at [648, 504] on div "Undergraduate(s)" at bounding box center [666, 511] width 101 height 14
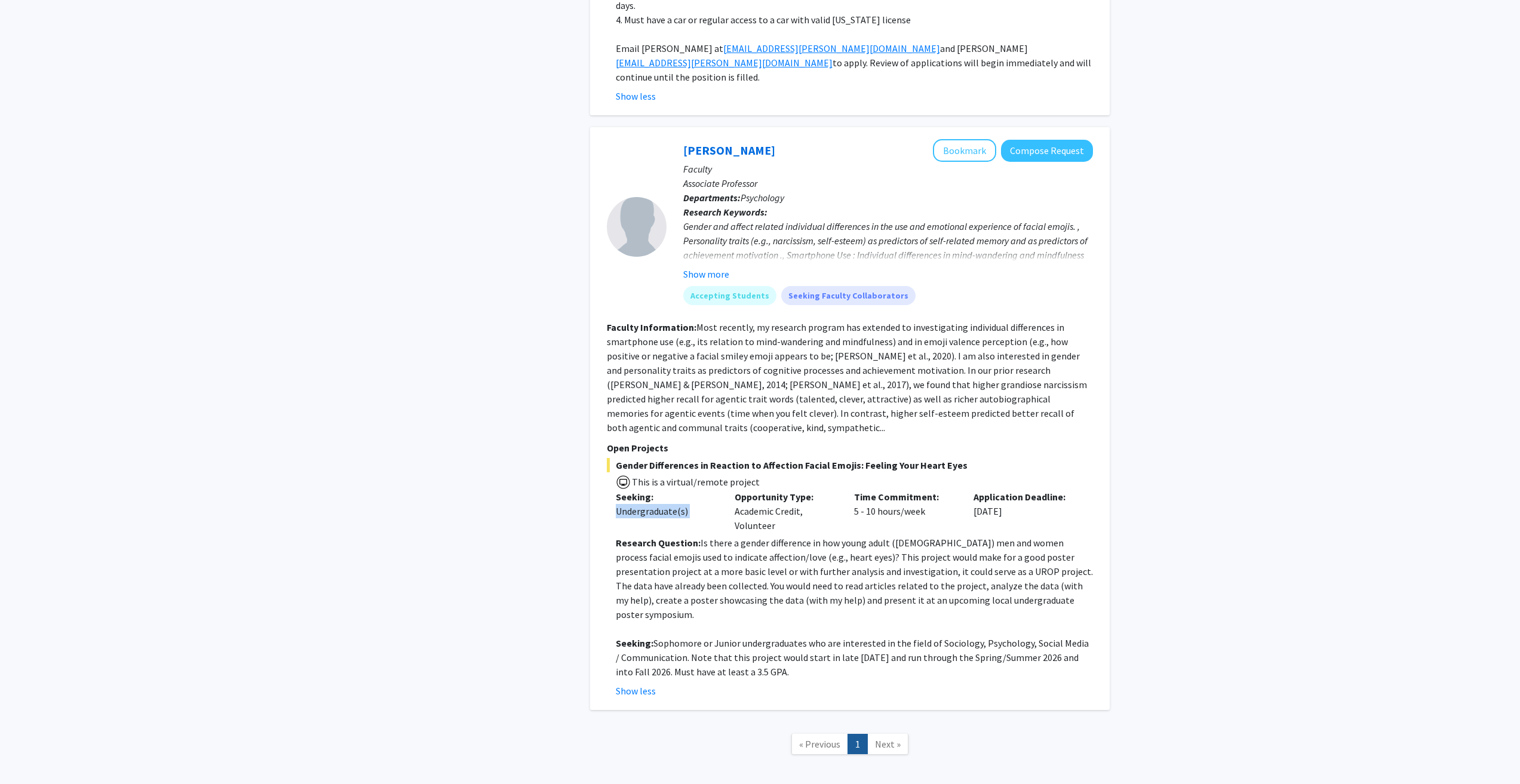
click at [648, 504] on div "Undergraduate(s)" at bounding box center [666, 511] width 101 height 14
click at [748, 489] on div "Opportunity Type: Academic Credit, Volunteer" at bounding box center [785, 510] width 120 height 43
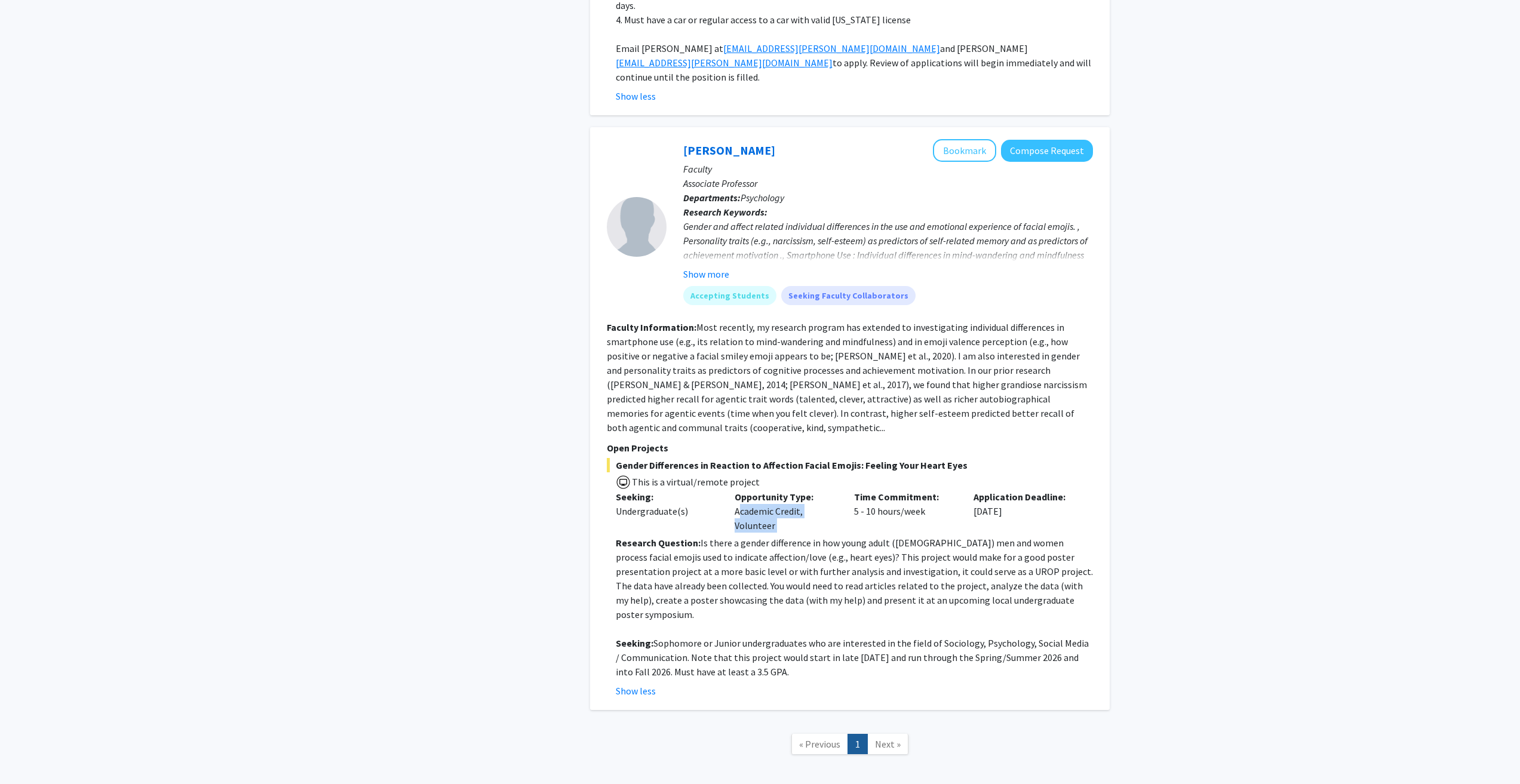
click at [856, 489] on p "Time Commitment:" at bounding box center [904, 496] width 101 height 14
click at [974, 139] on button "Bookmark" at bounding box center [965, 150] width 63 height 23
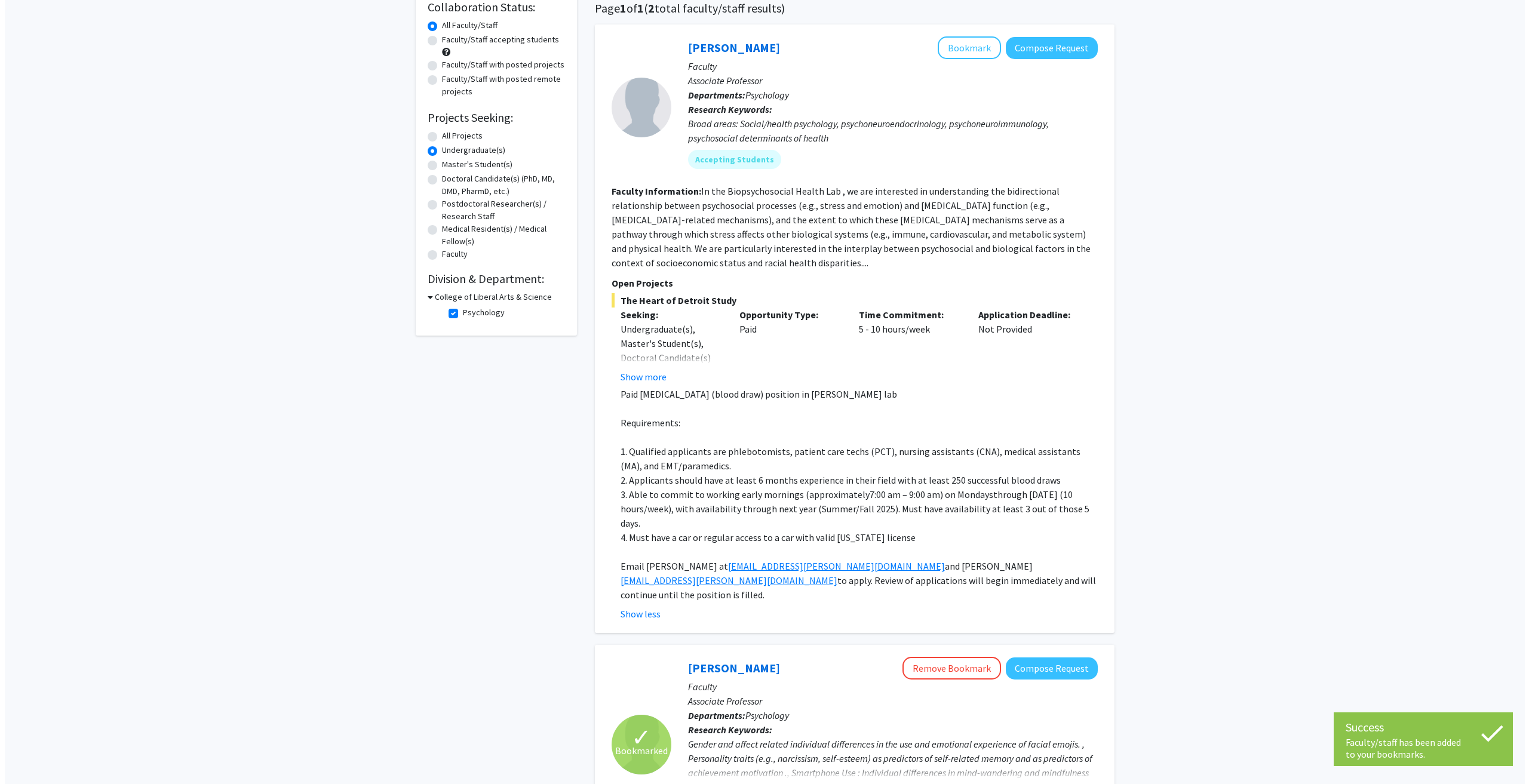
scroll to position [0, 0]
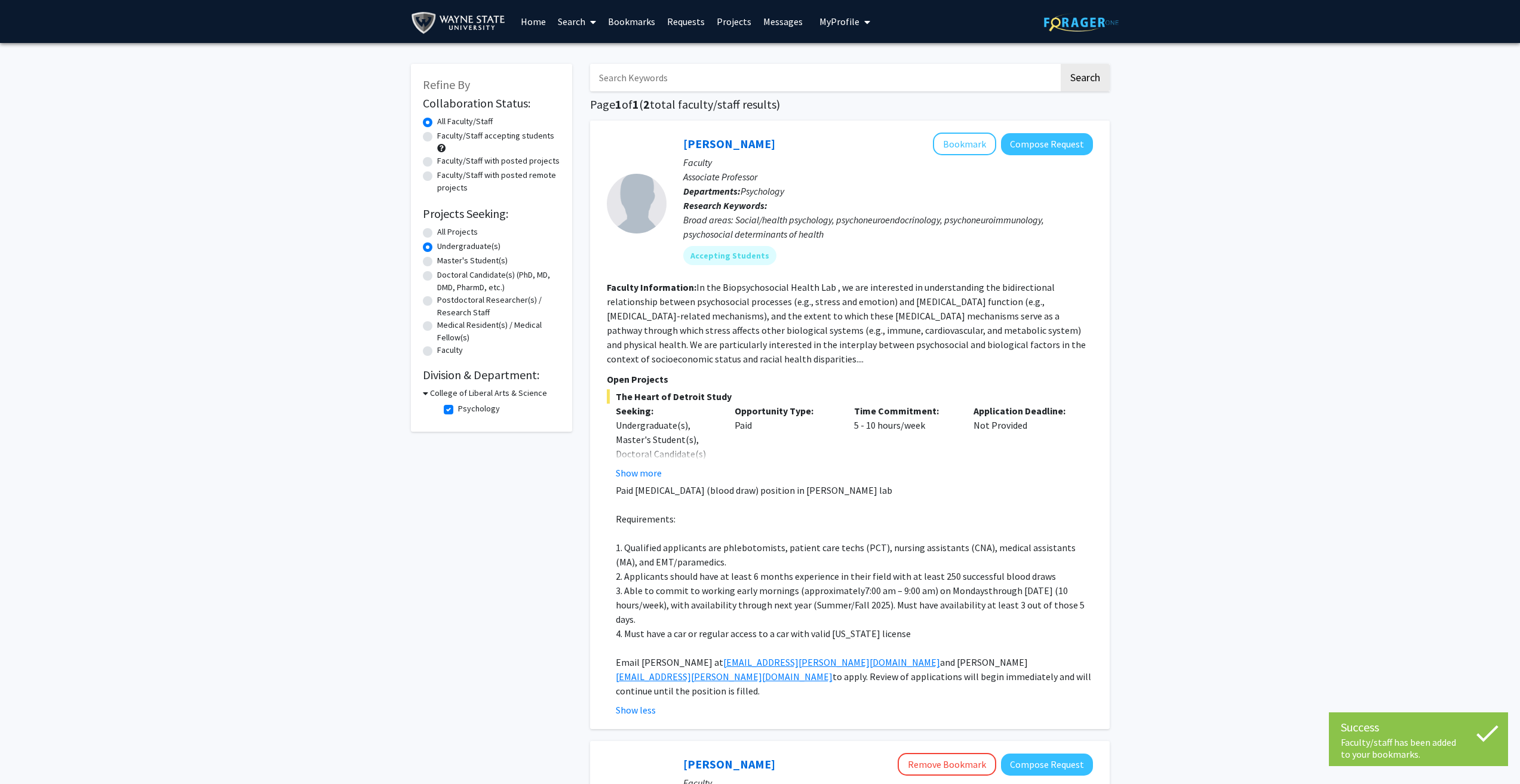
click at [635, 21] on link "Bookmarks" at bounding box center [631, 22] width 59 height 42
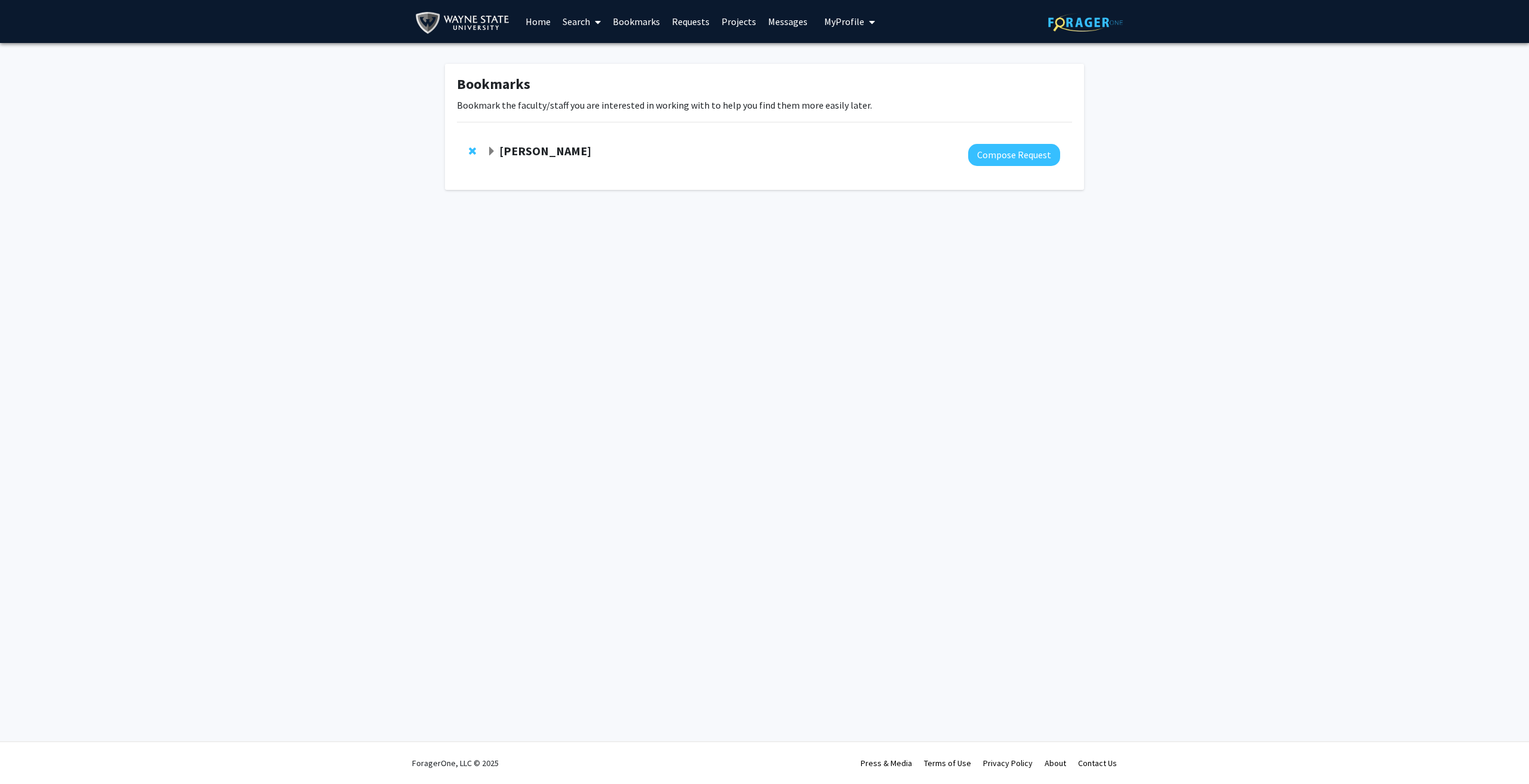
click at [514, 154] on strong "[PERSON_NAME]" at bounding box center [545, 150] width 92 height 15
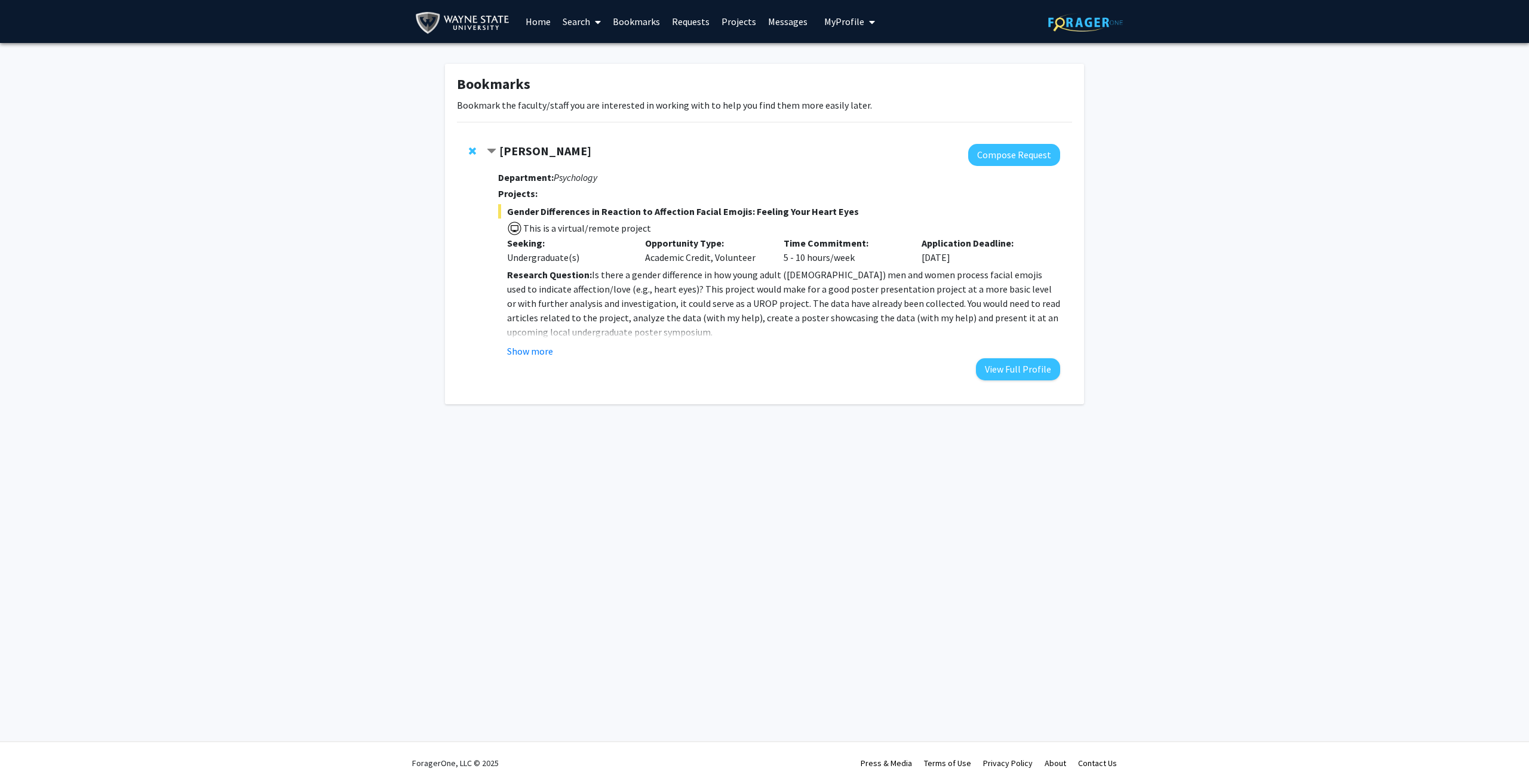
click at [516, 151] on strong "[PERSON_NAME]" at bounding box center [545, 150] width 92 height 15
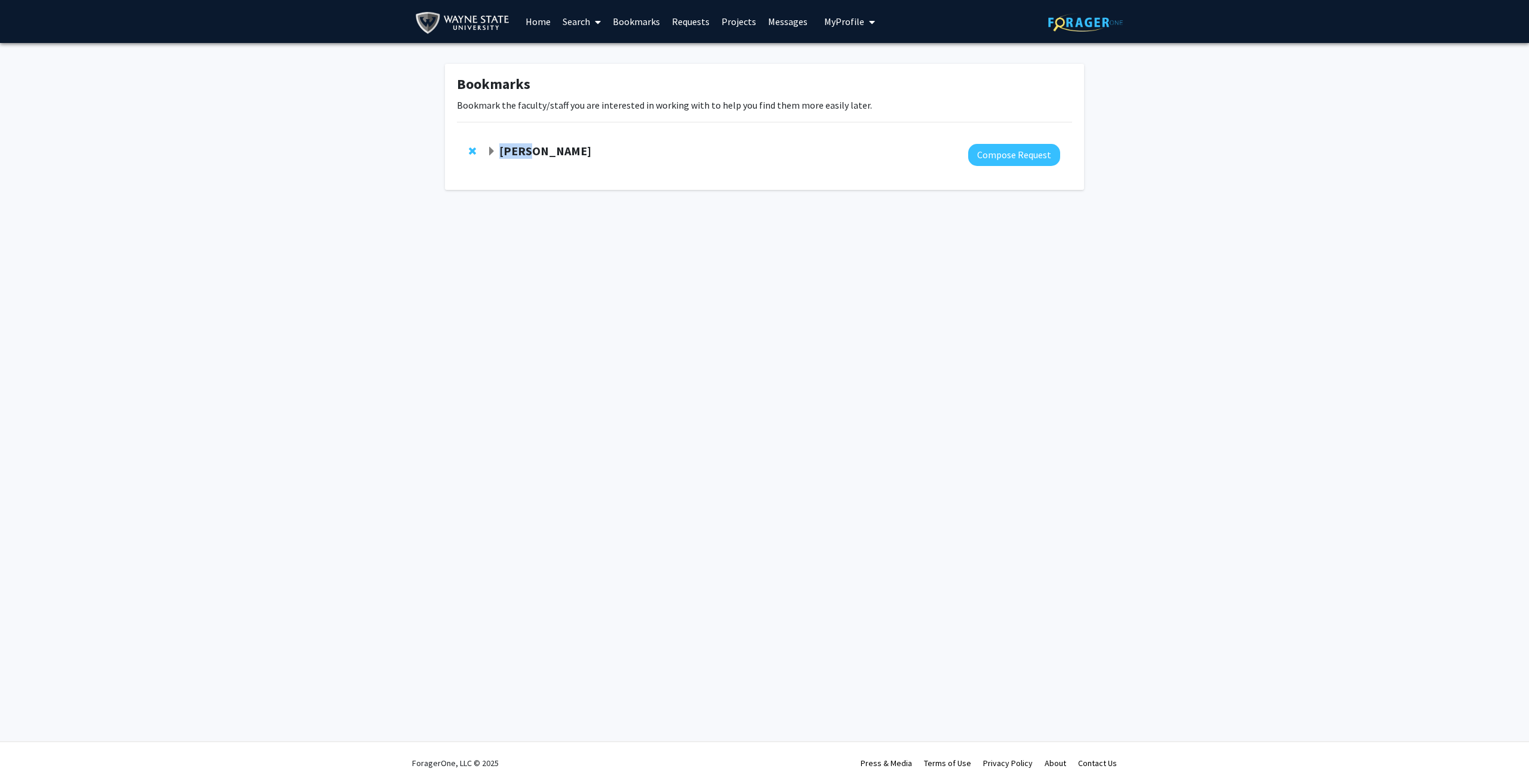
click at [516, 151] on strong "[PERSON_NAME]" at bounding box center [545, 150] width 92 height 15
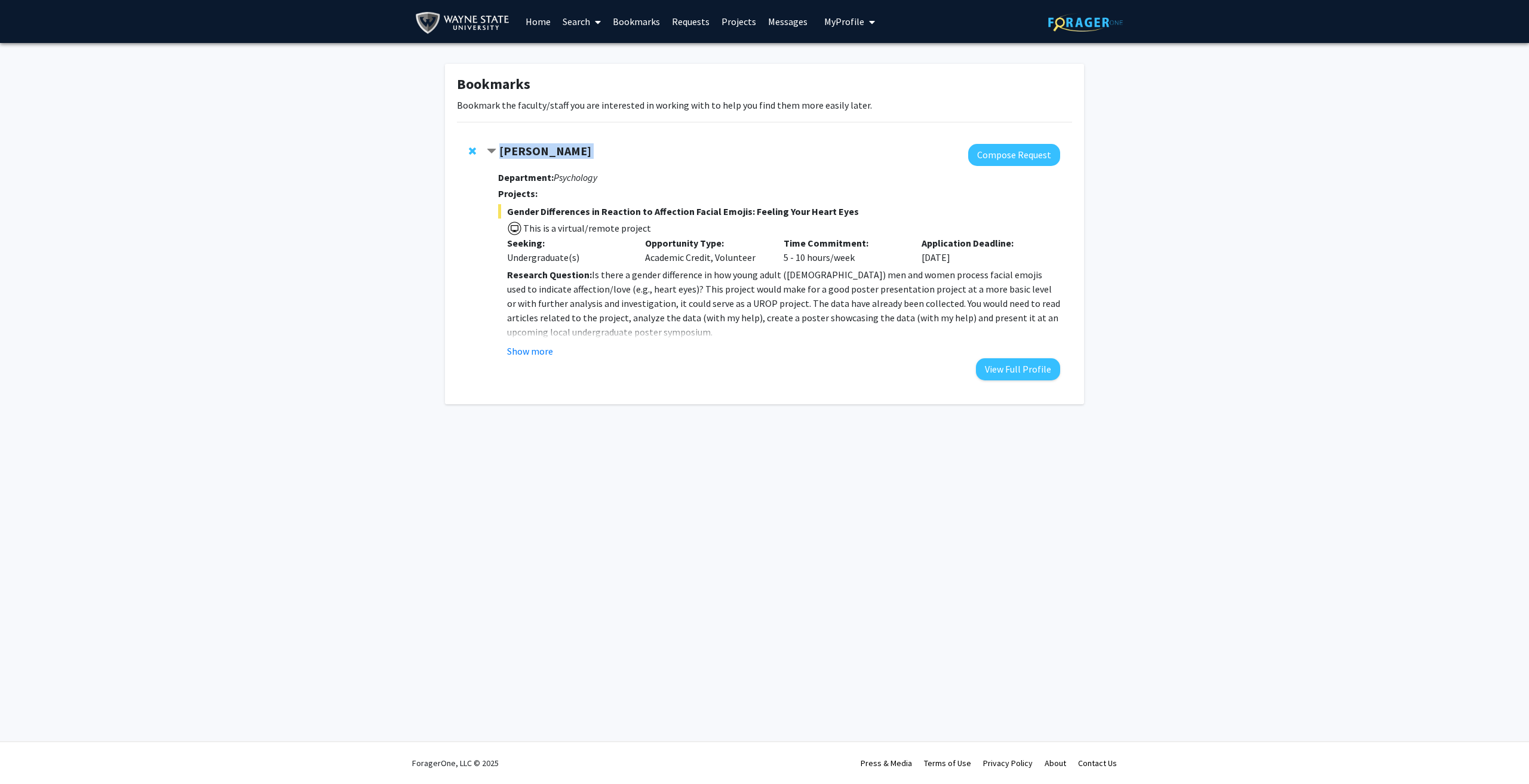
click at [516, 151] on strong "[PERSON_NAME]" at bounding box center [545, 150] width 92 height 15
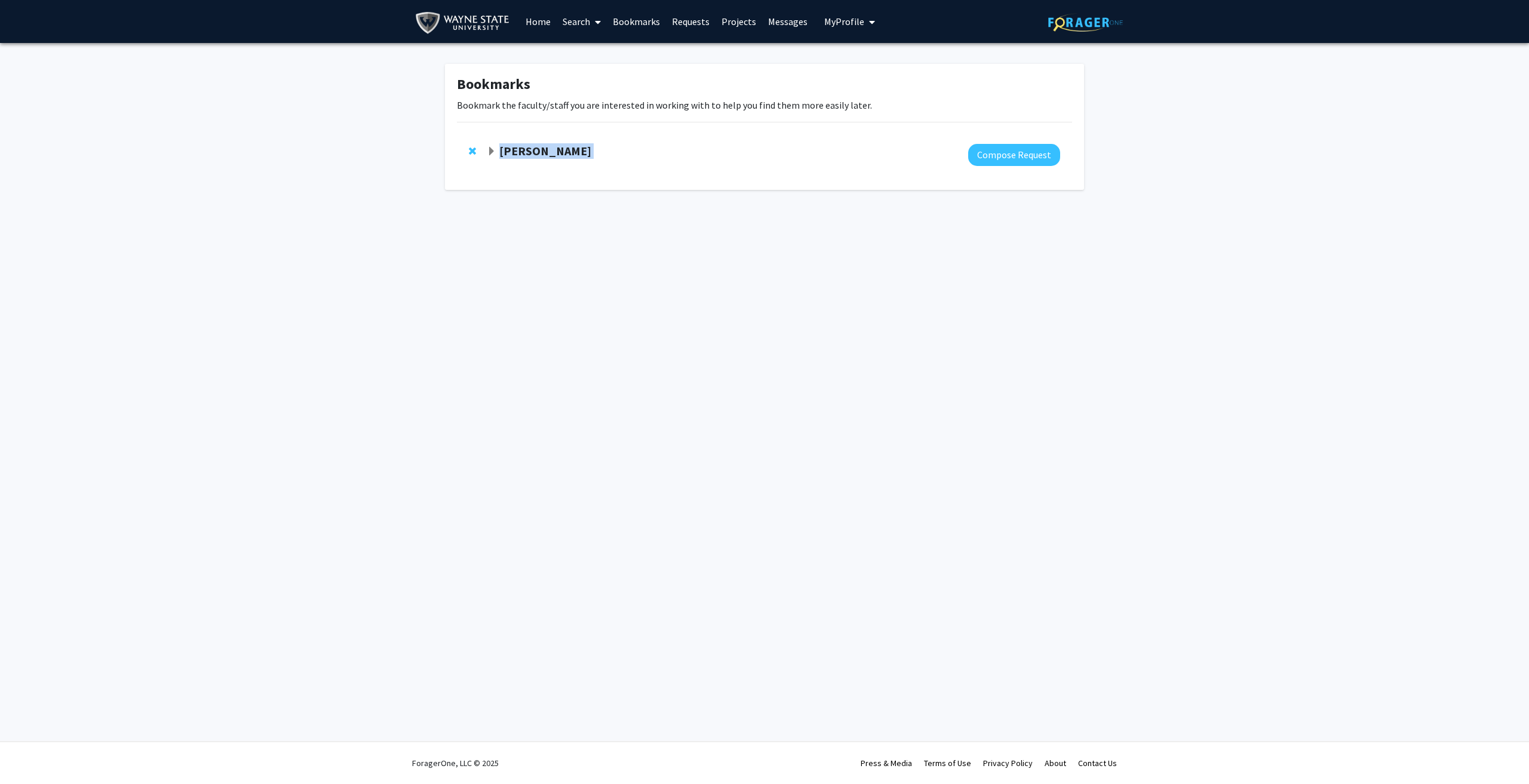
click at [516, 151] on strong "[PERSON_NAME]" at bounding box center [545, 150] width 92 height 15
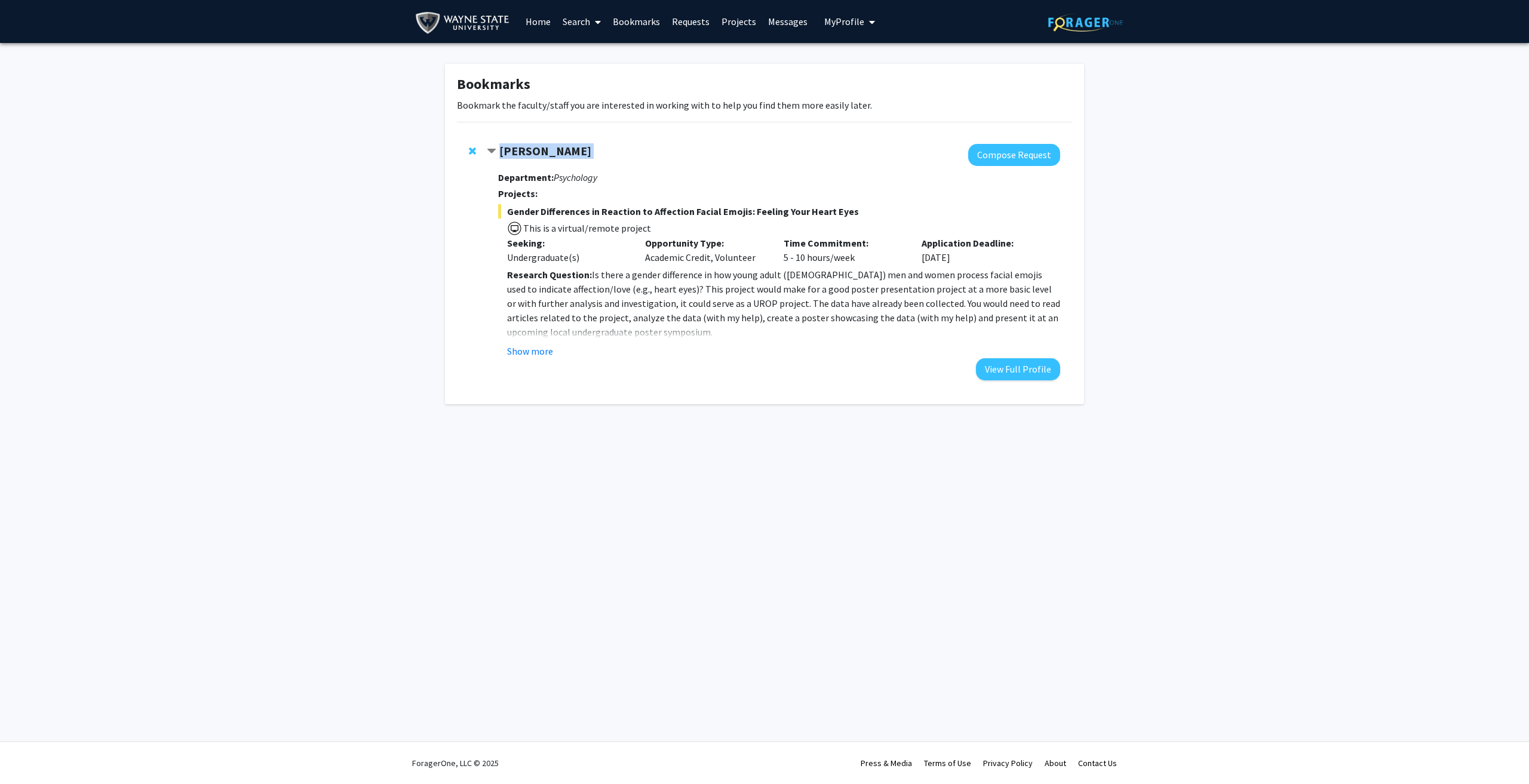
click at [516, 151] on strong "[PERSON_NAME]" at bounding box center [545, 150] width 92 height 15
